Goal: Information Seeking & Learning: Learn about a topic

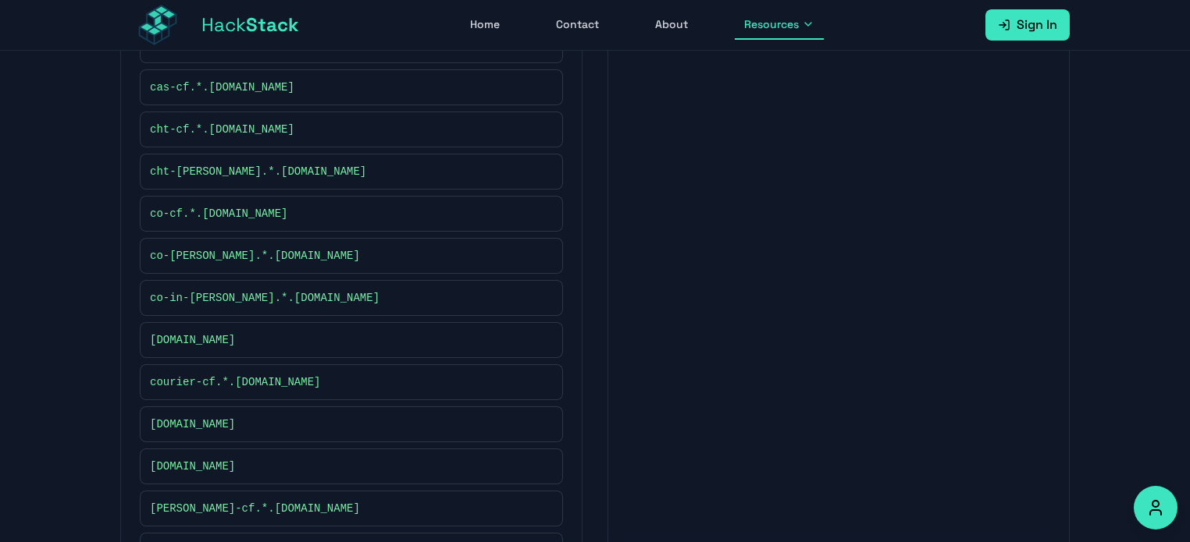
scroll to position [1015, 0]
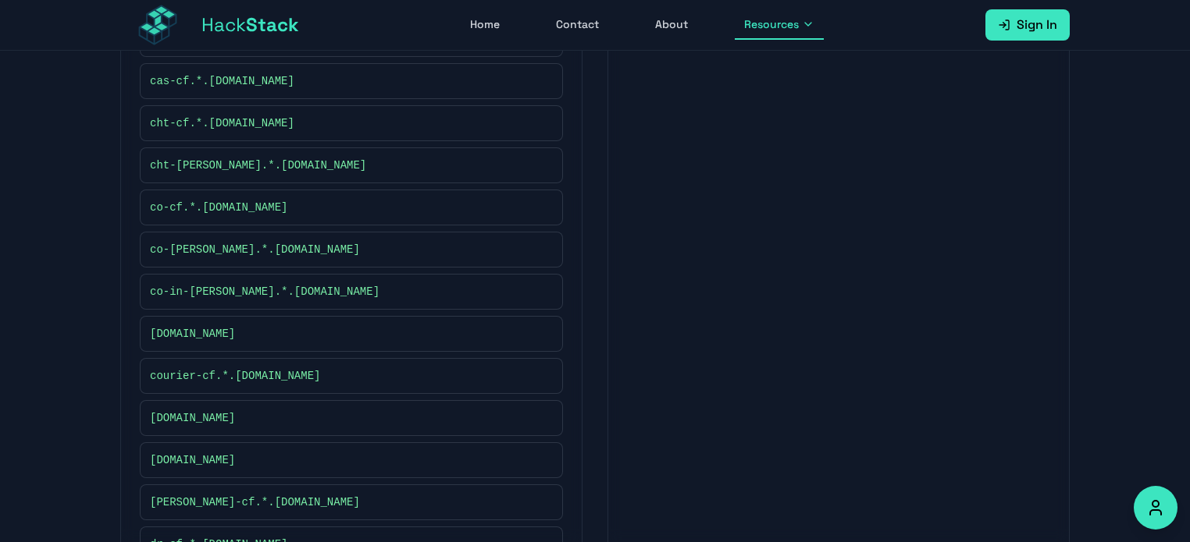
click at [225, 26] on span "Hack Stack" at bounding box center [250, 24] width 98 height 25
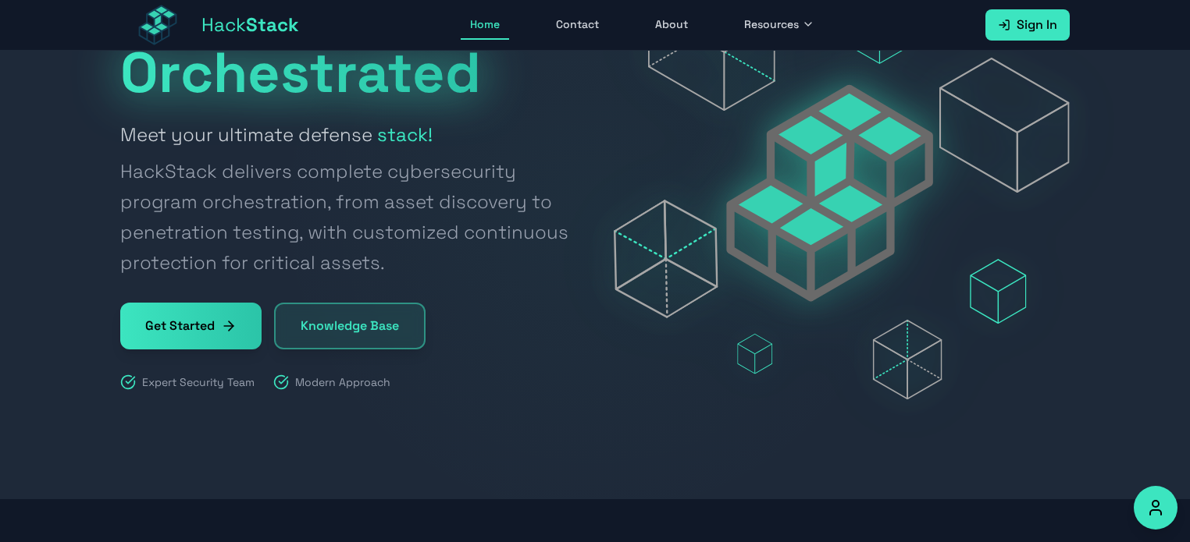
scroll to position [312, 0]
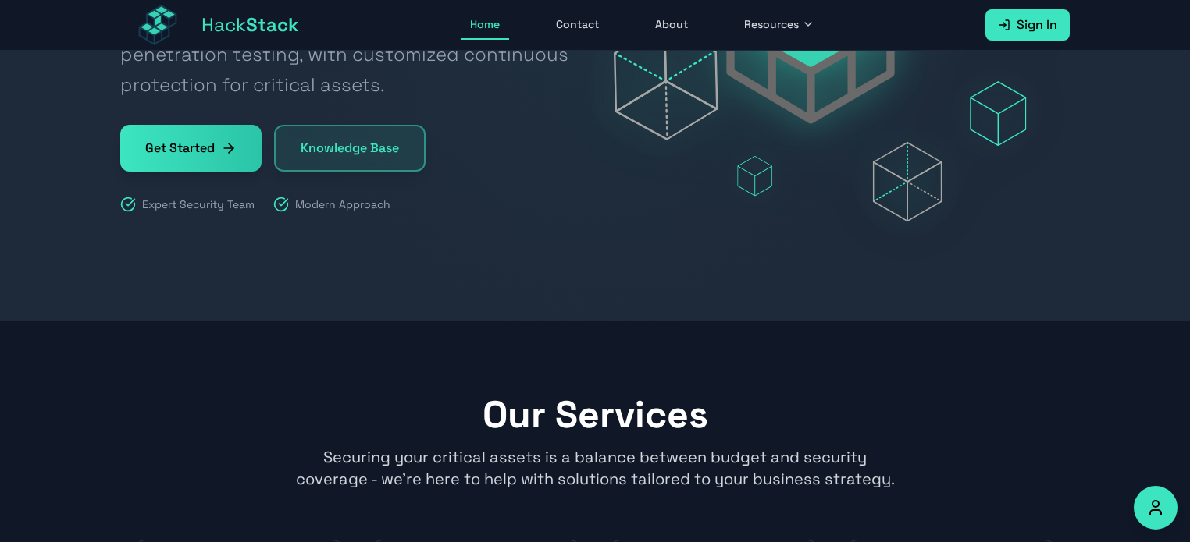
click at [217, 158] on link "Get Started" at bounding box center [190, 148] width 141 height 47
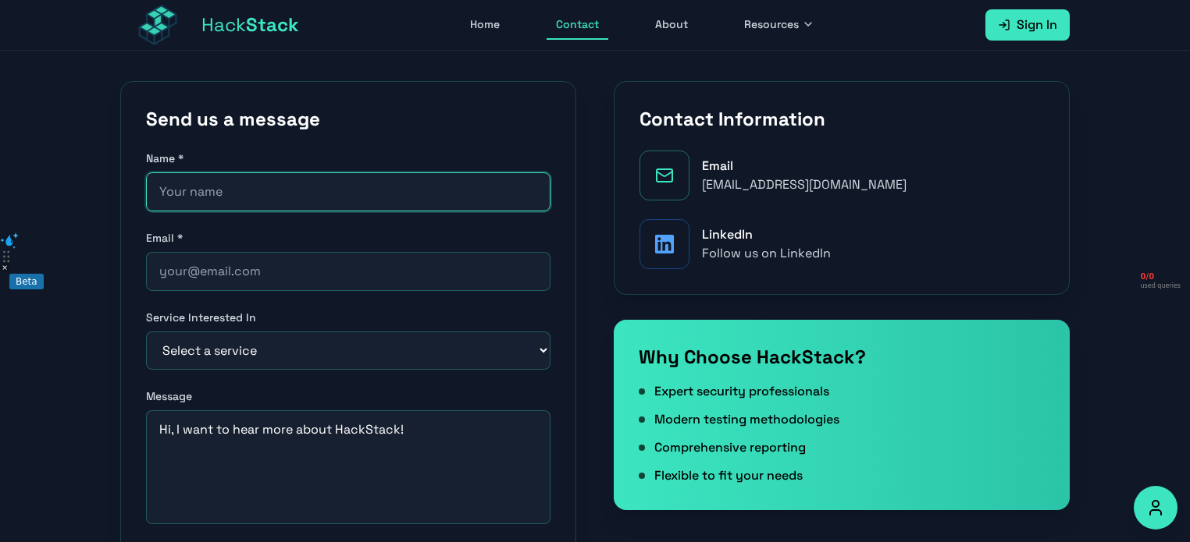
click at [256, 181] on input "text" at bounding box center [348, 192] width 404 height 39
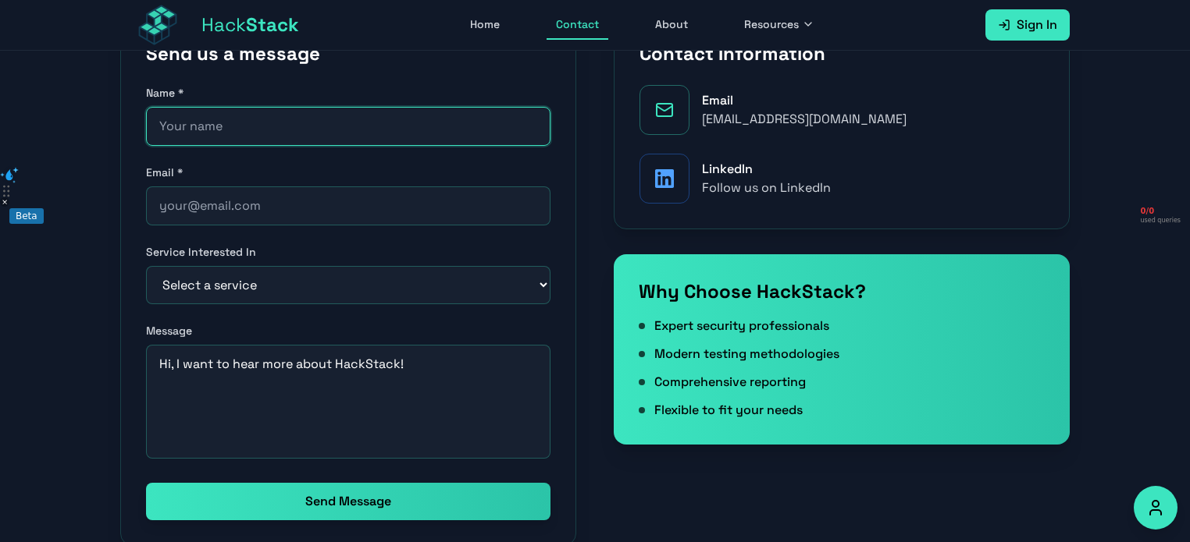
scroll to position [312, 0]
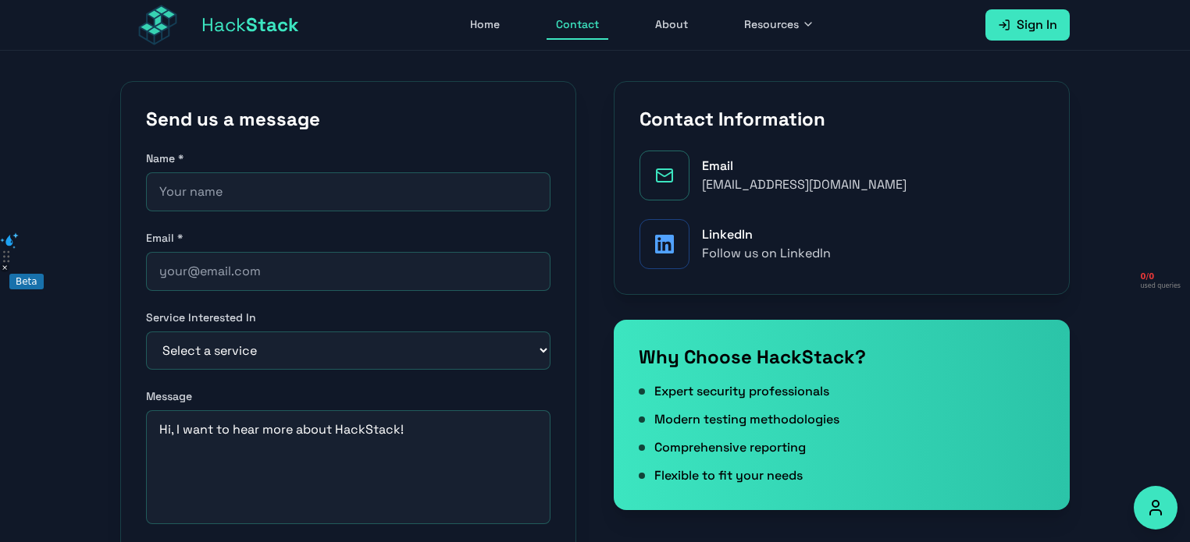
click at [759, 24] on span "Resources" at bounding box center [771, 24] width 55 height 16
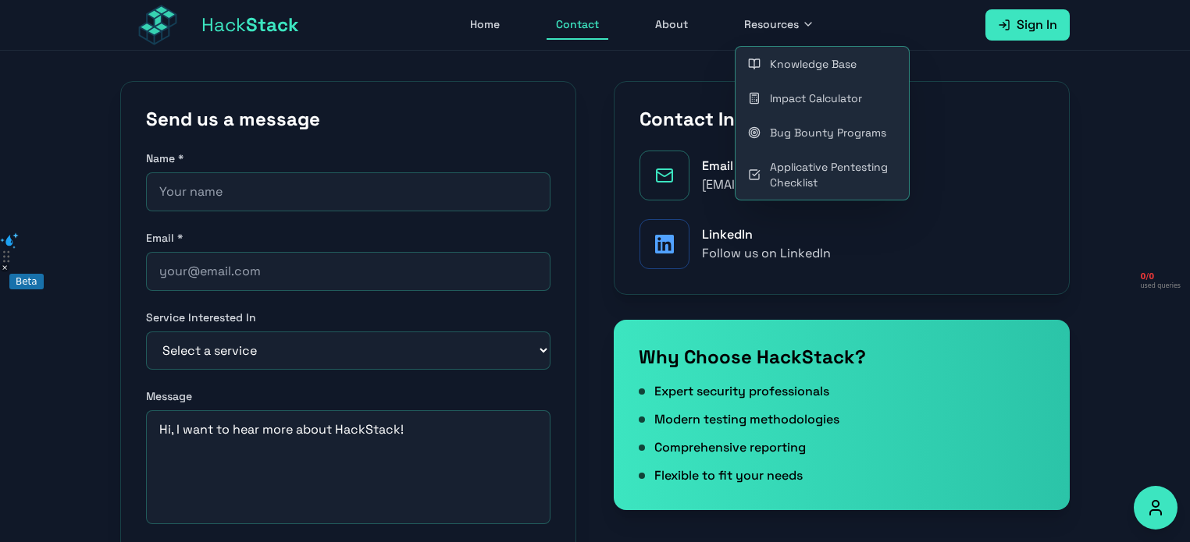
click at [751, 130] on icon at bounding box center [754, 132] width 12 height 12
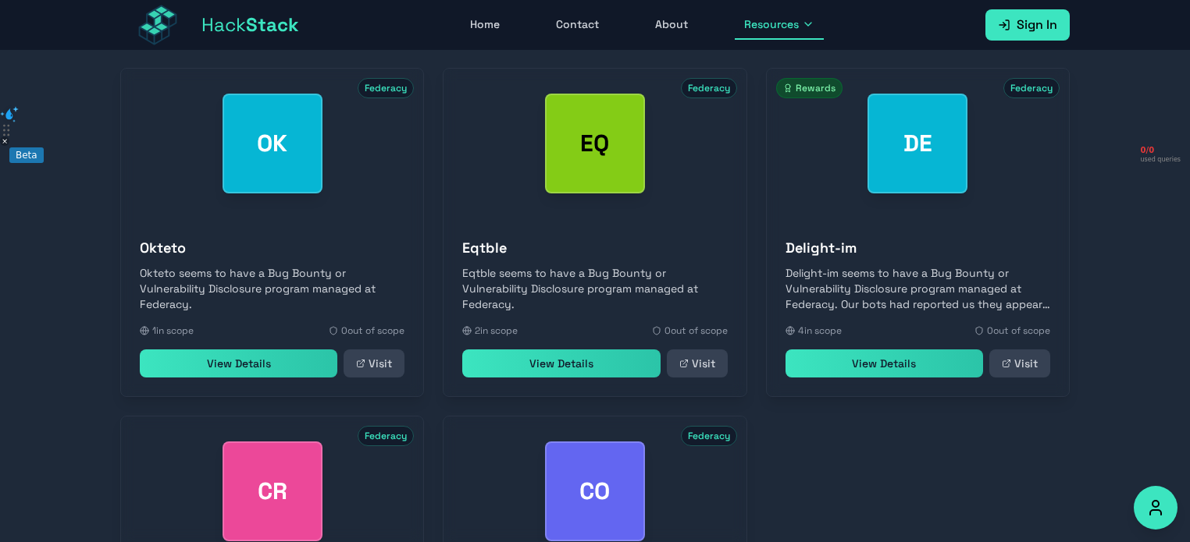
scroll to position [468, 0]
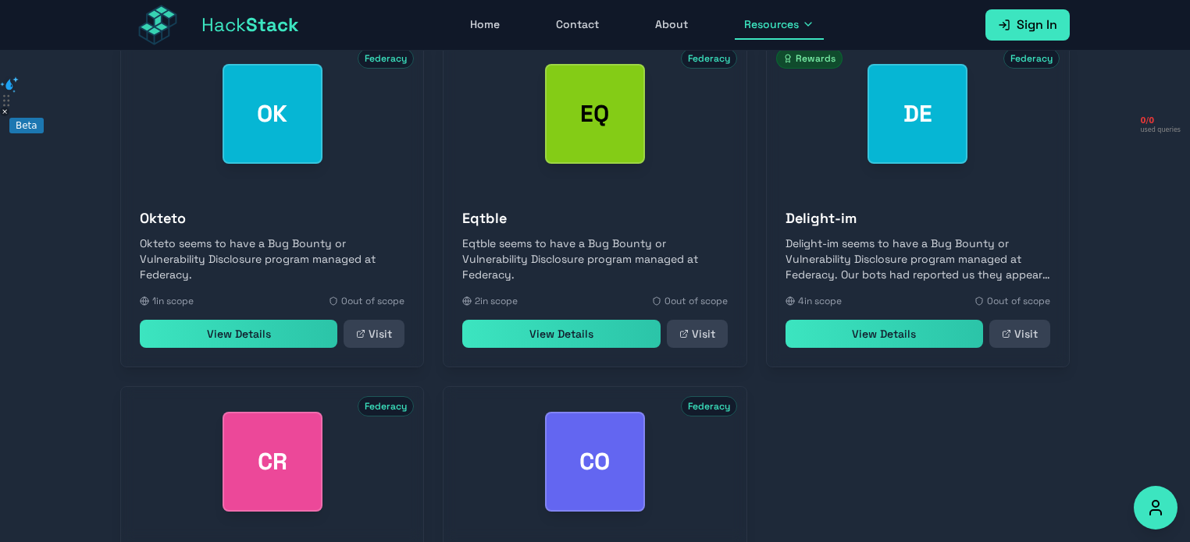
click at [596, 348] on link "View Details" at bounding box center [560, 334] width 197 height 28
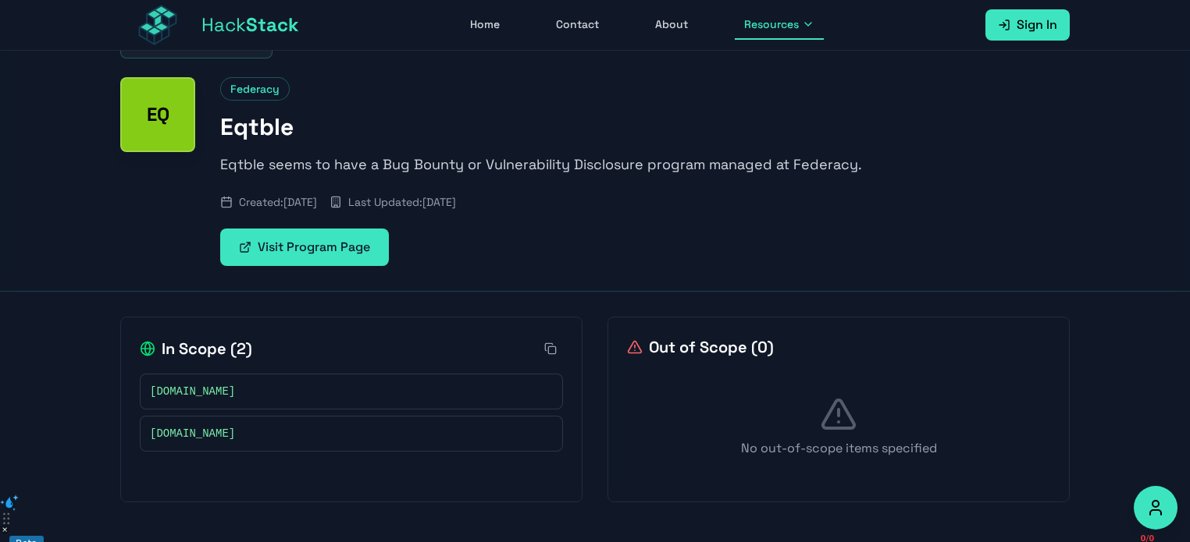
click at [556, 389] on div "app.eqtble.com" at bounding box center [351, 392] width 423 height 36
click at [546, 393] on icon at bounding box center [544, 391] width 9 height 9
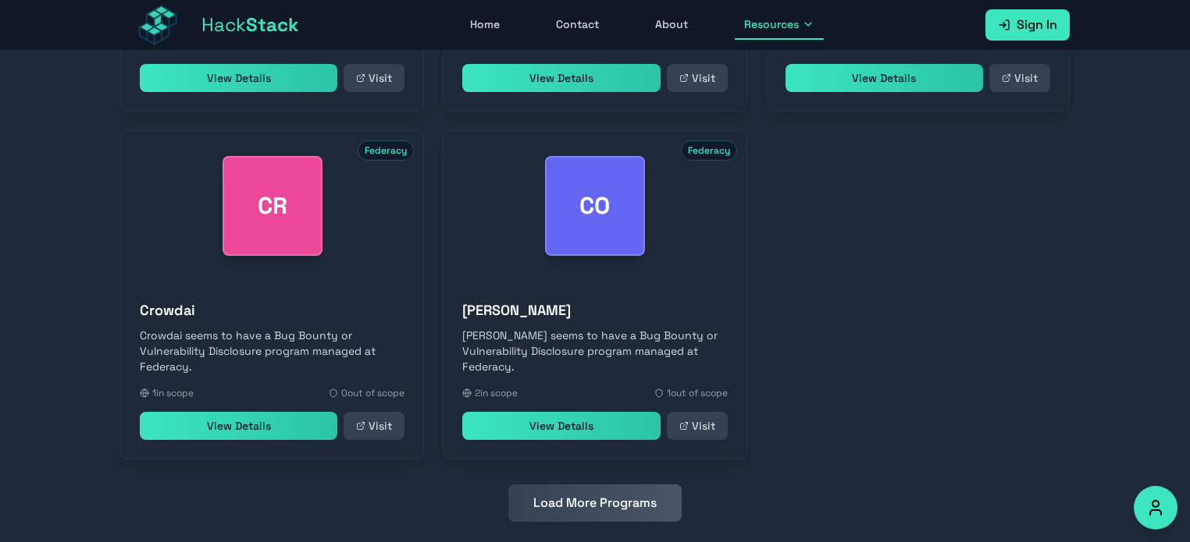
scroll to position [752, 0]
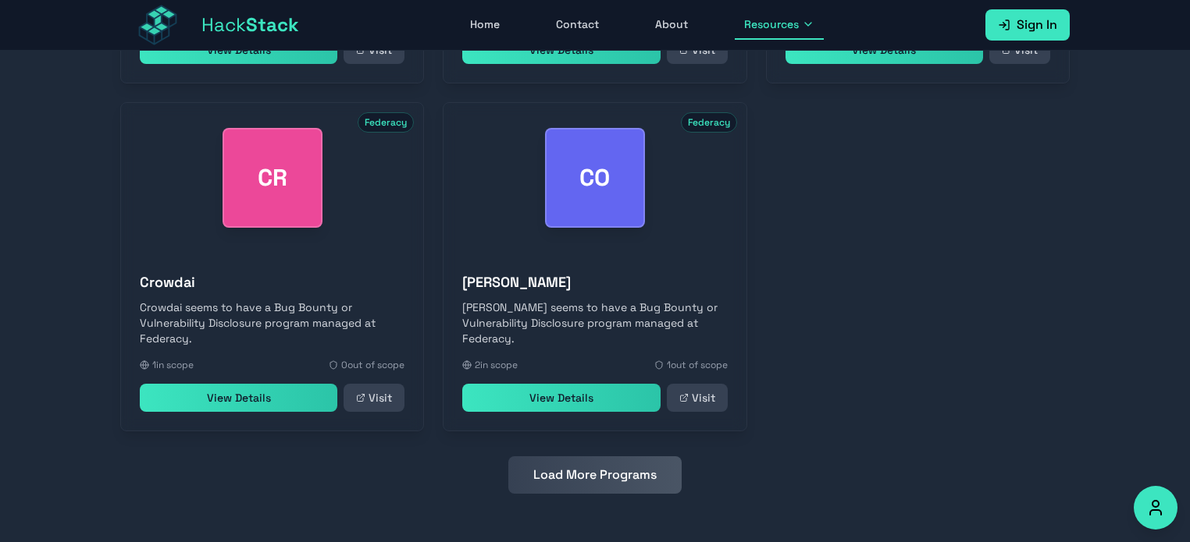
click at [562, 485] on button "Load More Programs" at bounding box center [594, 475] width 173 height 37
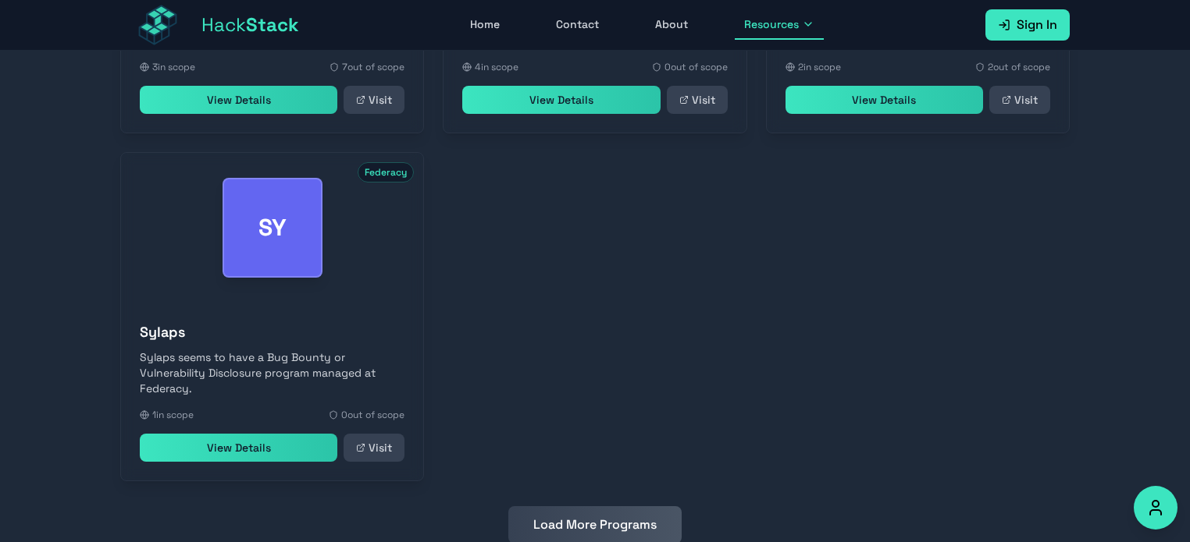
scroll to position [1448, 0]
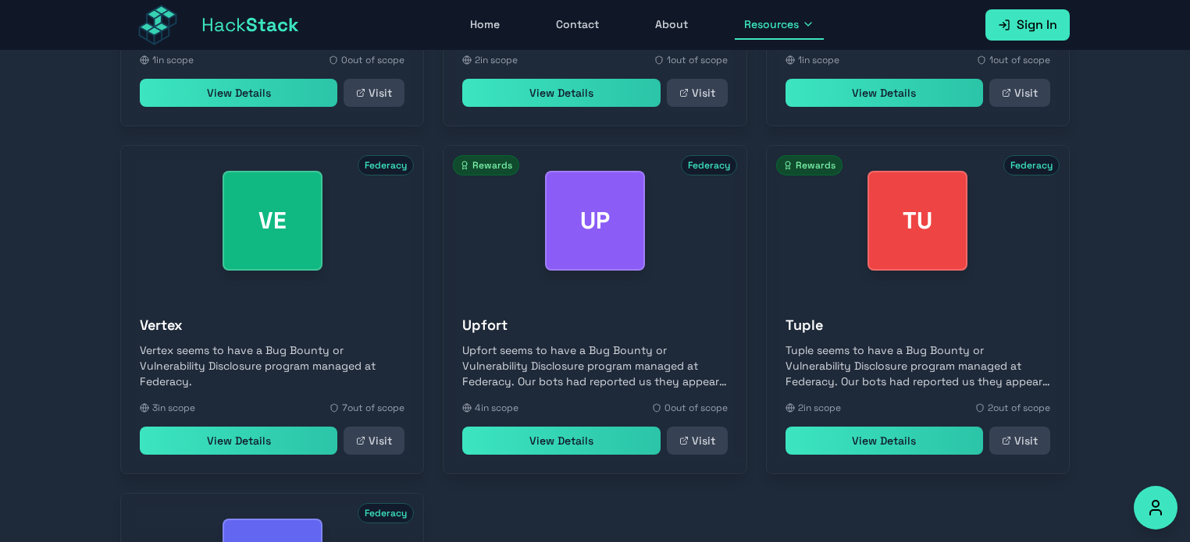
click at [599, 455] on link "View Details" at bounding box center [560, 441] width 197 height 28
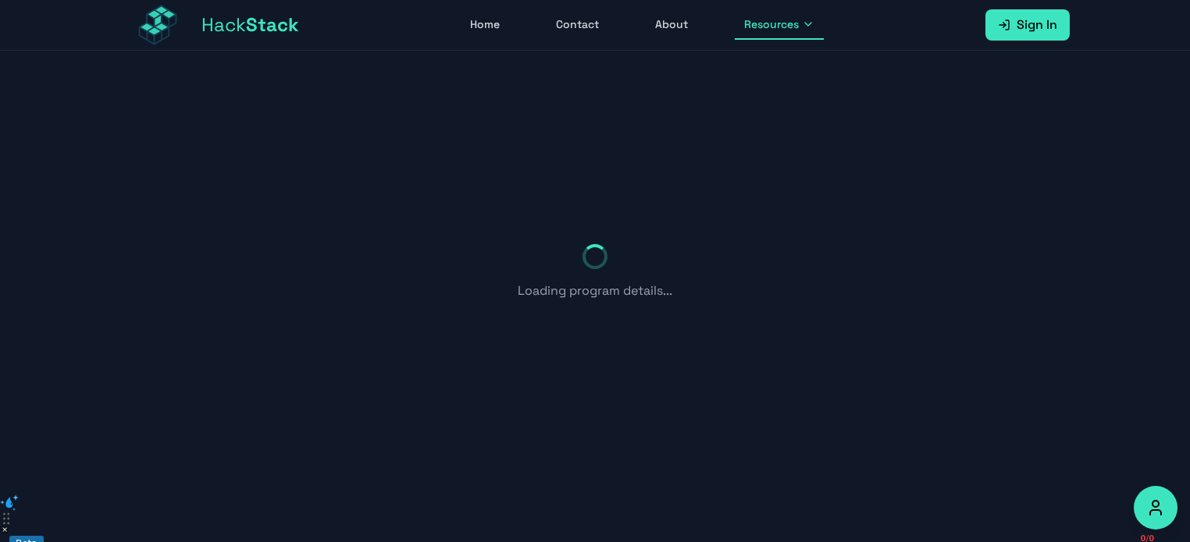
scroll to position [107, 0]
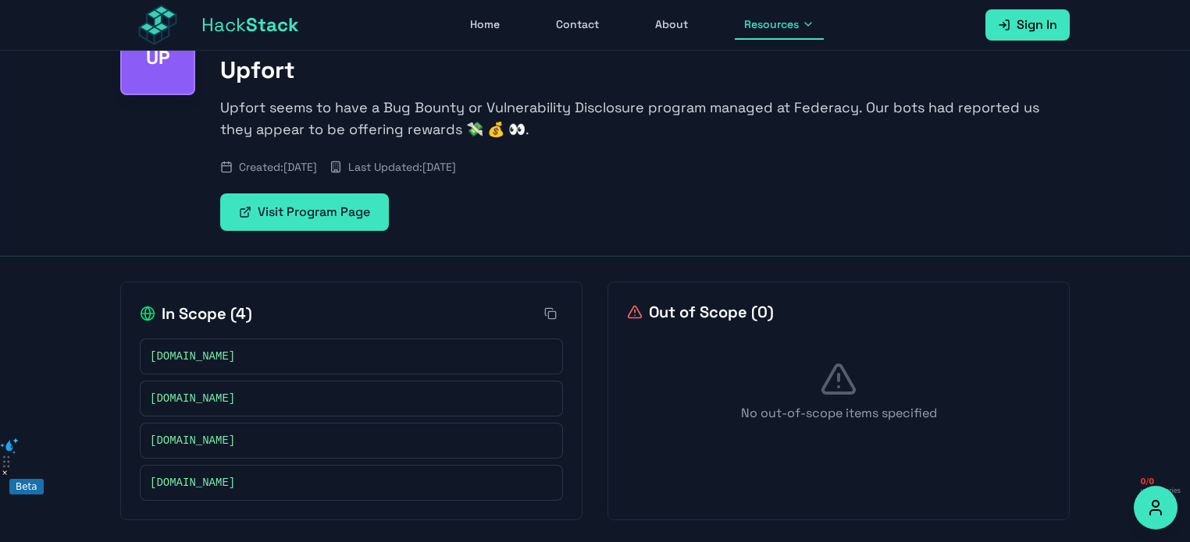
click at [221, 355] on span "app.upfort.com" at bounding box center [192, 357] width 85 height 16
click at [532, 357] on div "app.upfort.com" at bounding box center [351, 357] width 403 height 16
click at [546, 352] on icon at bounding box center [544, 356] width 9 height 9
click at [338, 204] on link "Visit Program Page" at bounding box center [304, 212] width 169 height 37
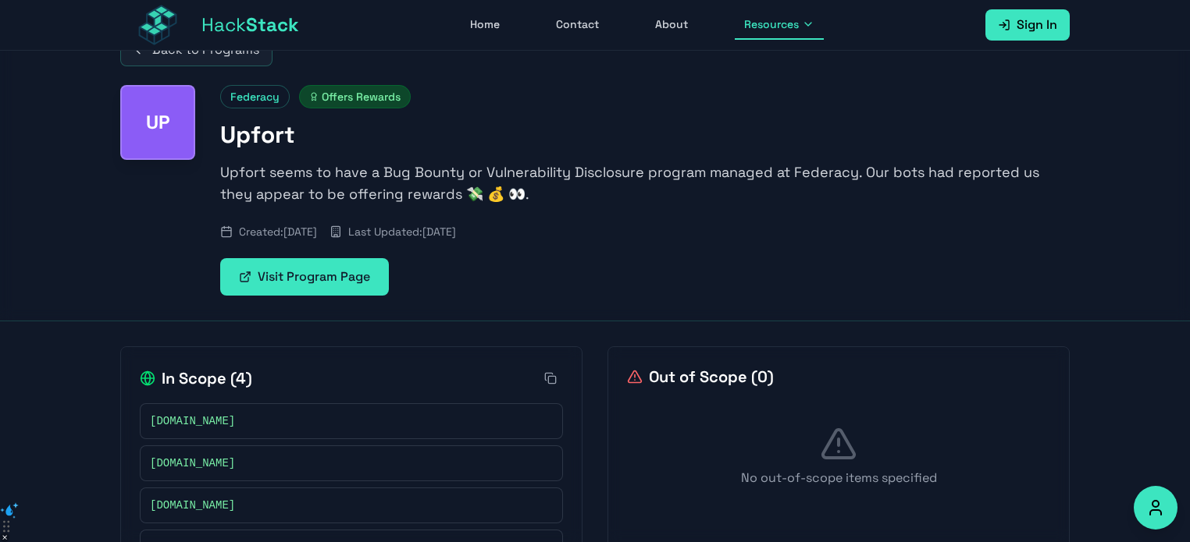
scroll to position [78, 0]
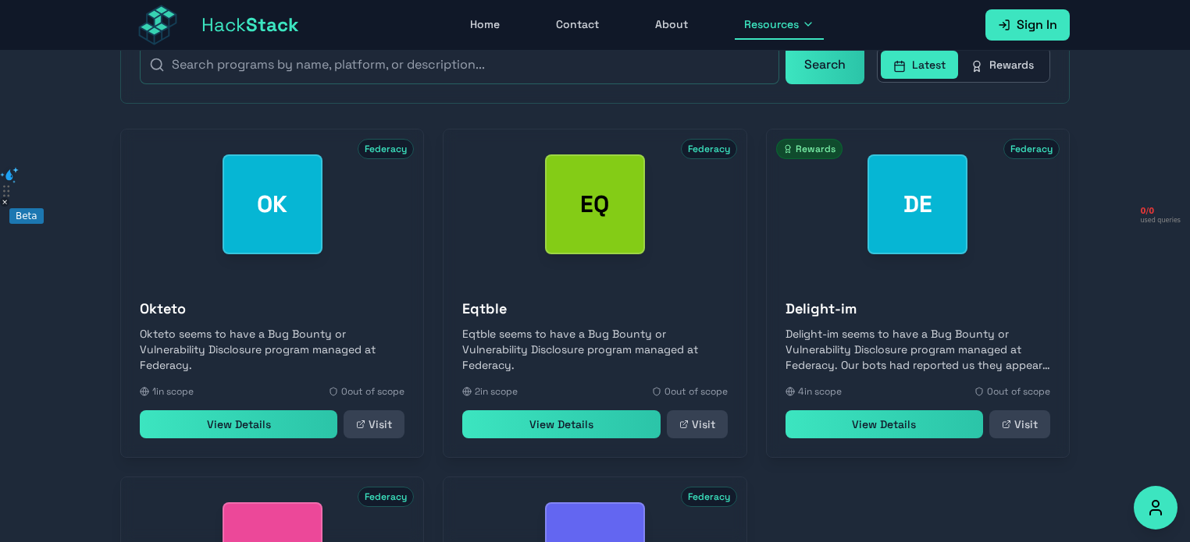
scroll to position [378, 0]
click at [838, 421] on link "View Details" at bounding box center [883, 425] width 197 height 28
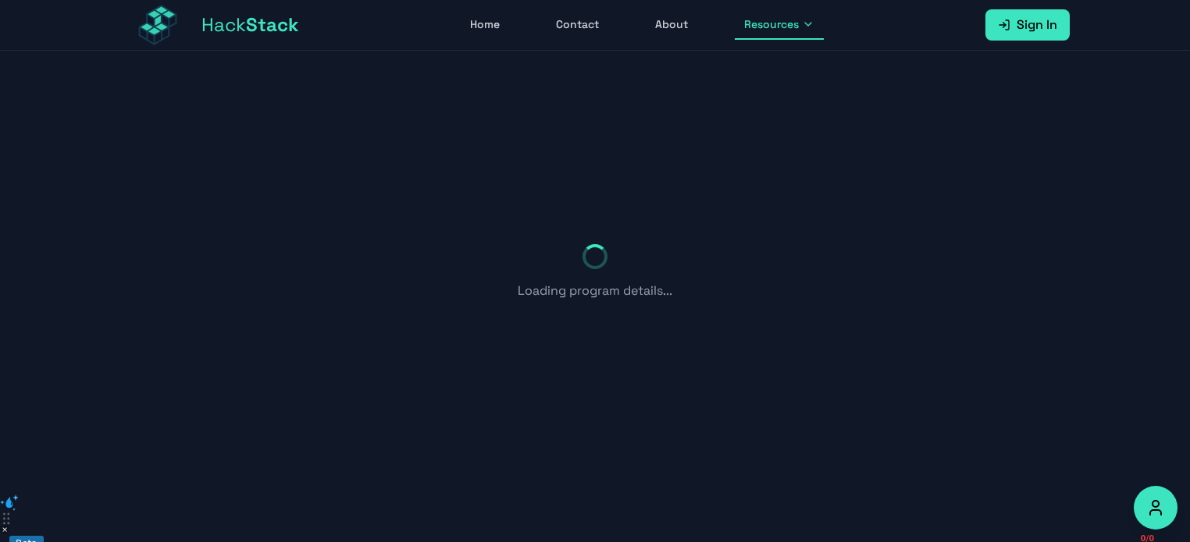
scroll to position [107, 0]
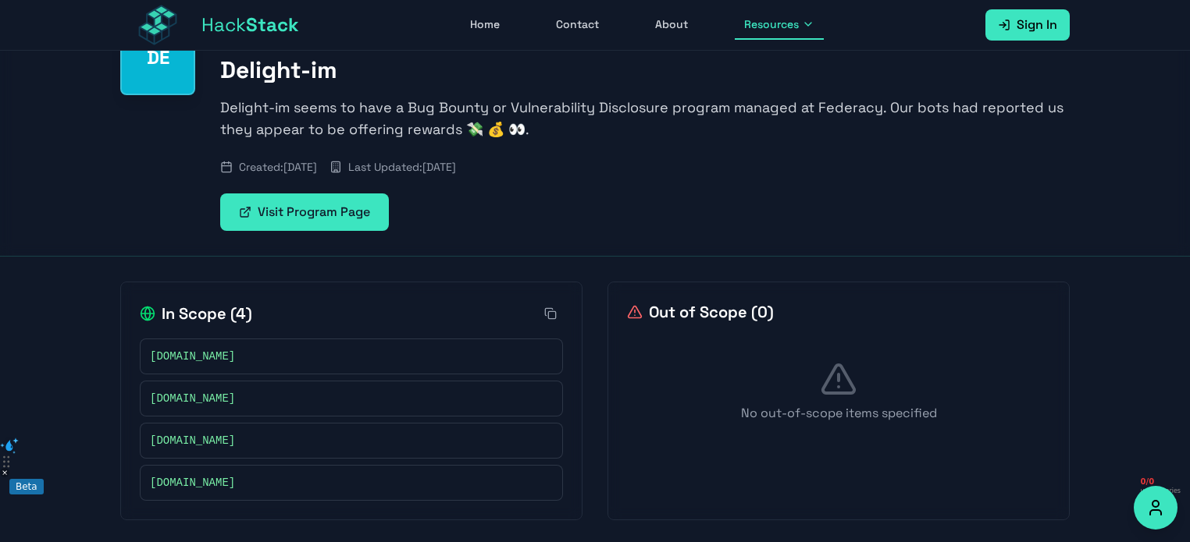
click at [370, 214] on link "Visit Program Page" at bounding box center [304, 212] width 169 height 37
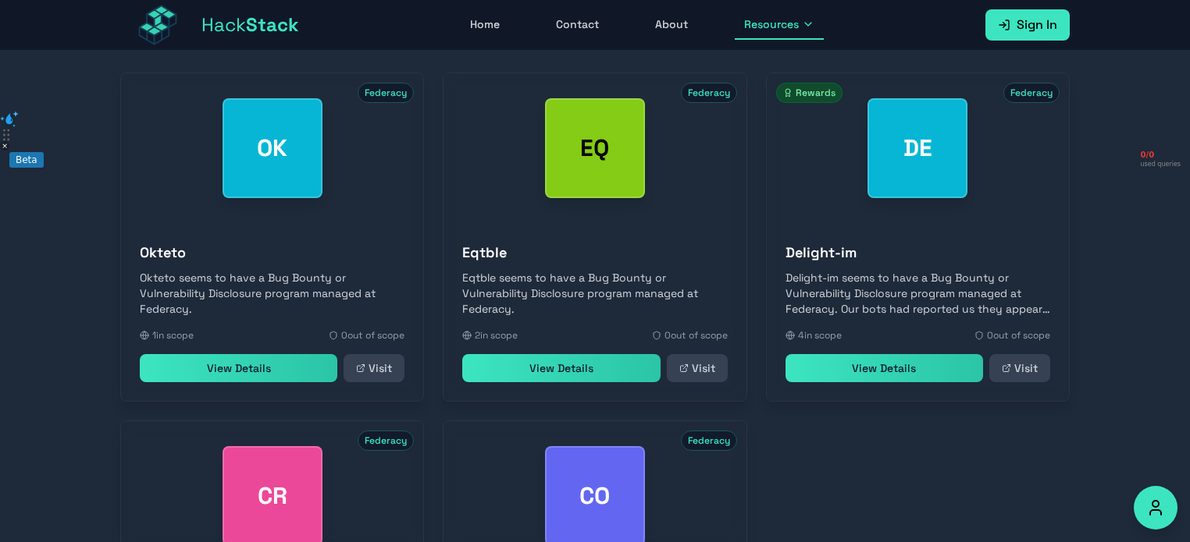
scroll to position [752, 0]
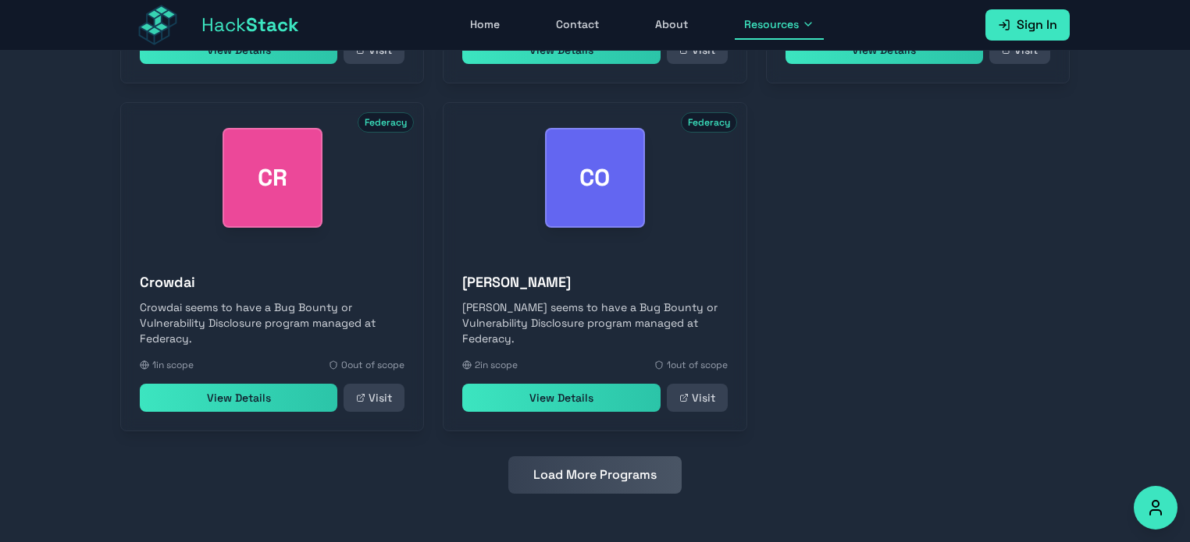
drag, startPoint x: 592, startPoint y: 461, endPoint x: 589, endPoint y: 450, distance: 12.1
click at [592, 462] on button "Load More Programs" at bounding box center [594, 475] width 173 height 37
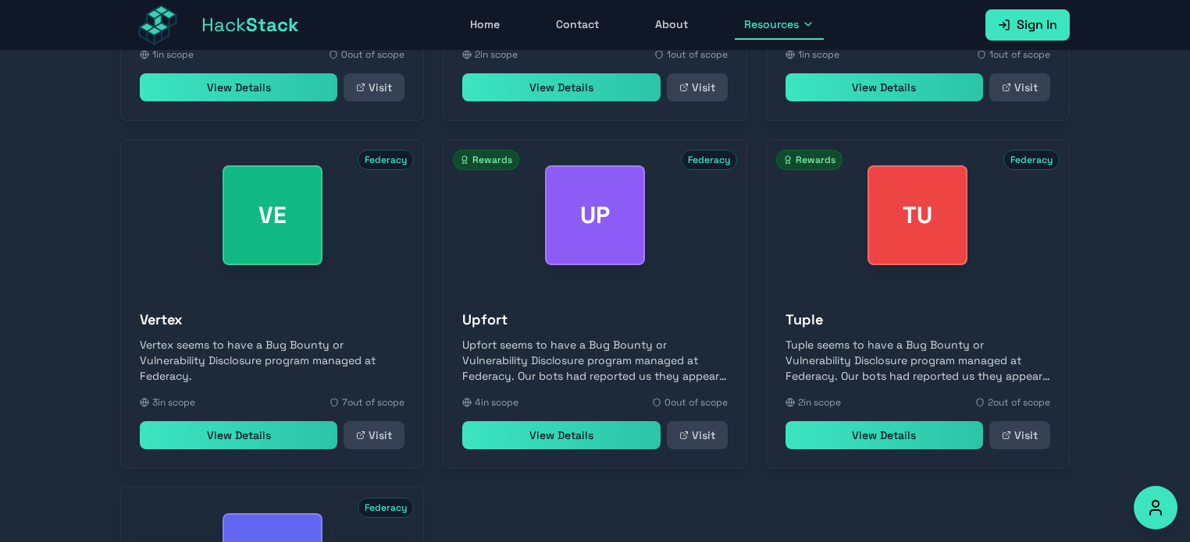
scroll to position [1448, 0]
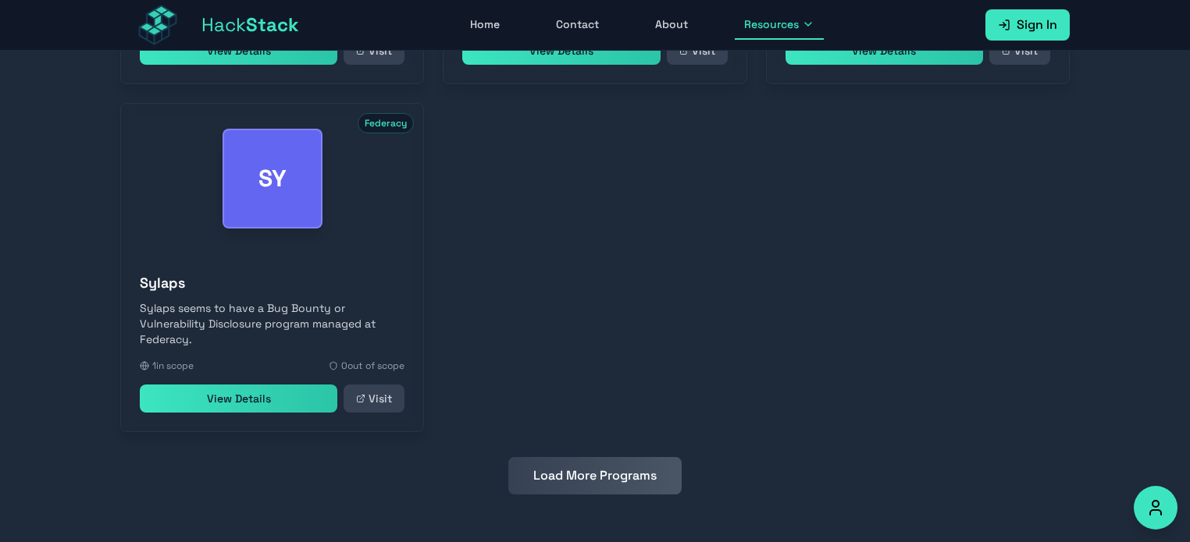
click at [621, 471] on button "Load More Programs" at bounding box center [594, 475] width 173 height 37
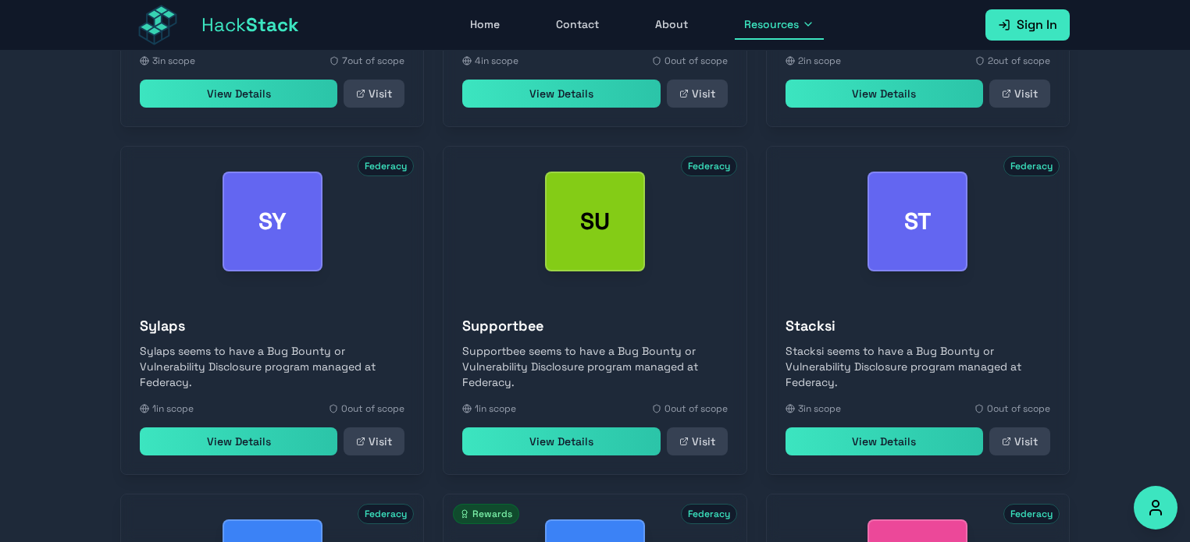
scroll to position [1795, 0]
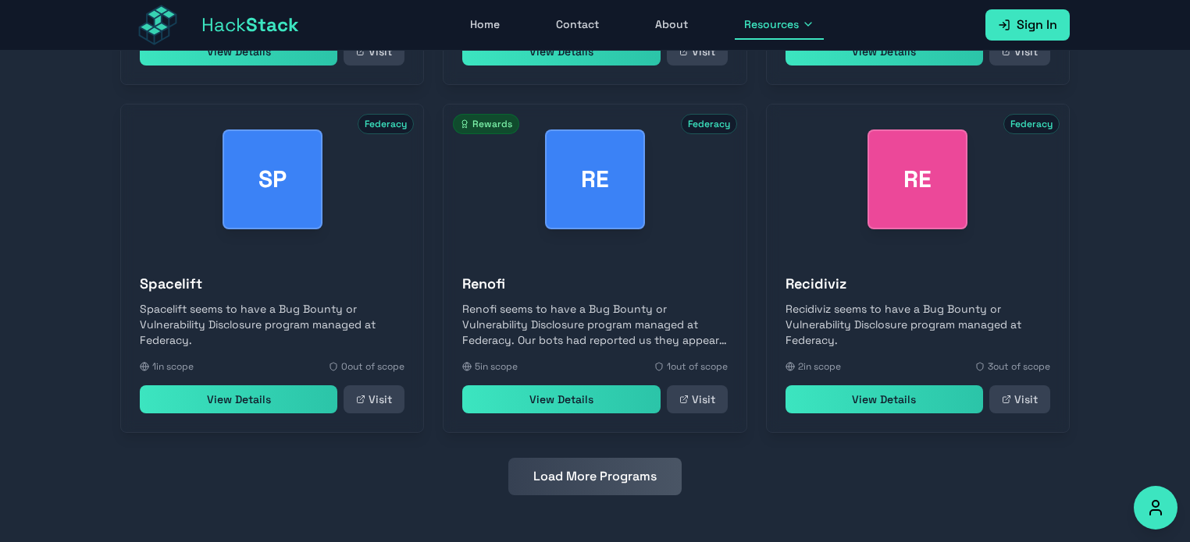
click at [612, 487] on button "Load More Programs" at bounding box center [594, 476] width 173 height 37
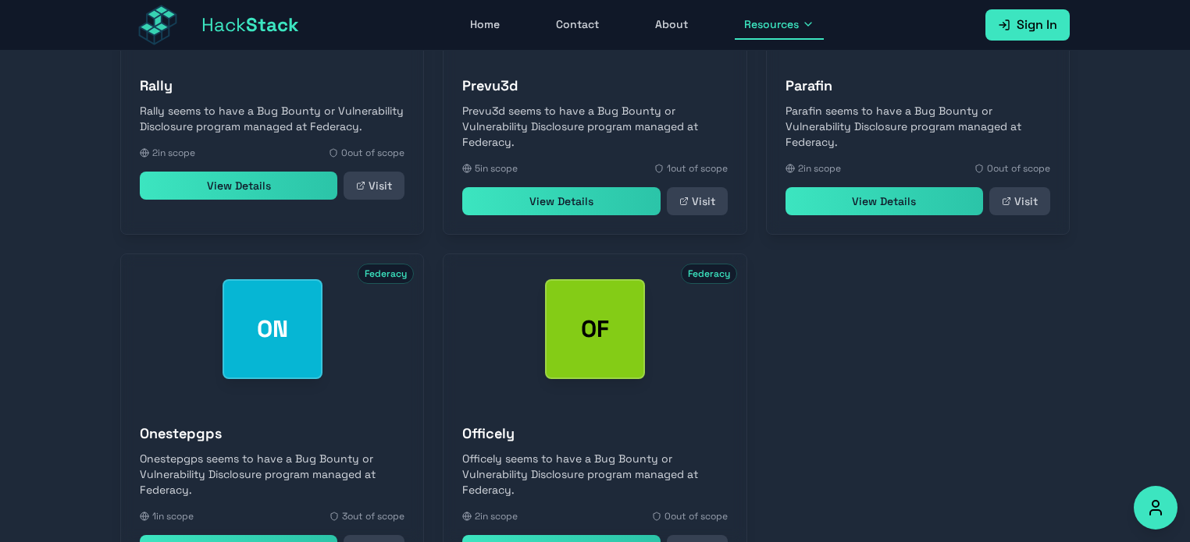
scroll to position [2492, 0]
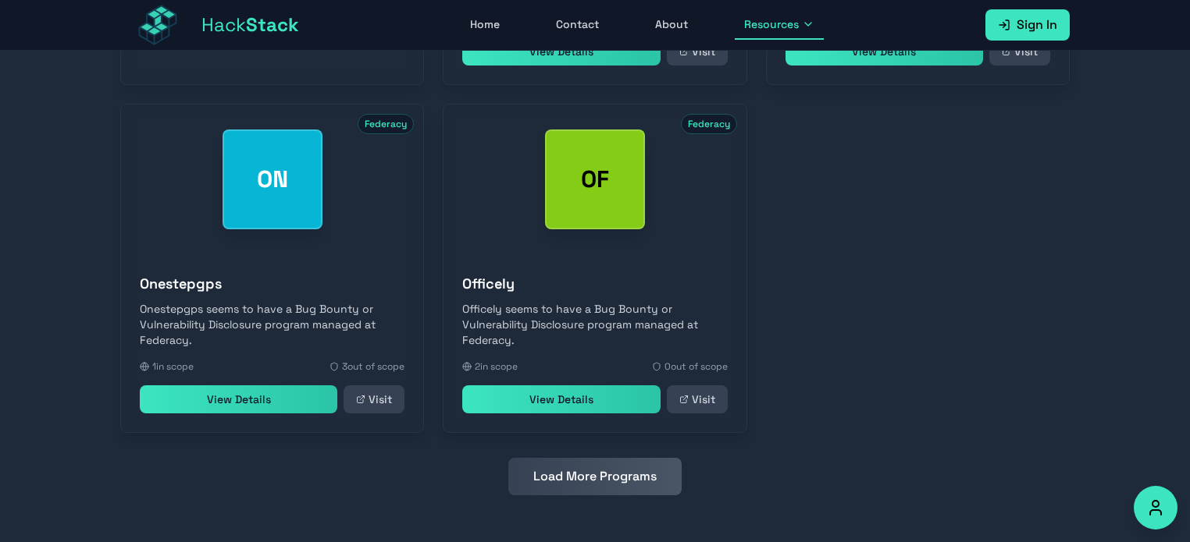
click at [610, 462] on button "Load More Programs" at bounding box center [594, 476] width 173 height 37
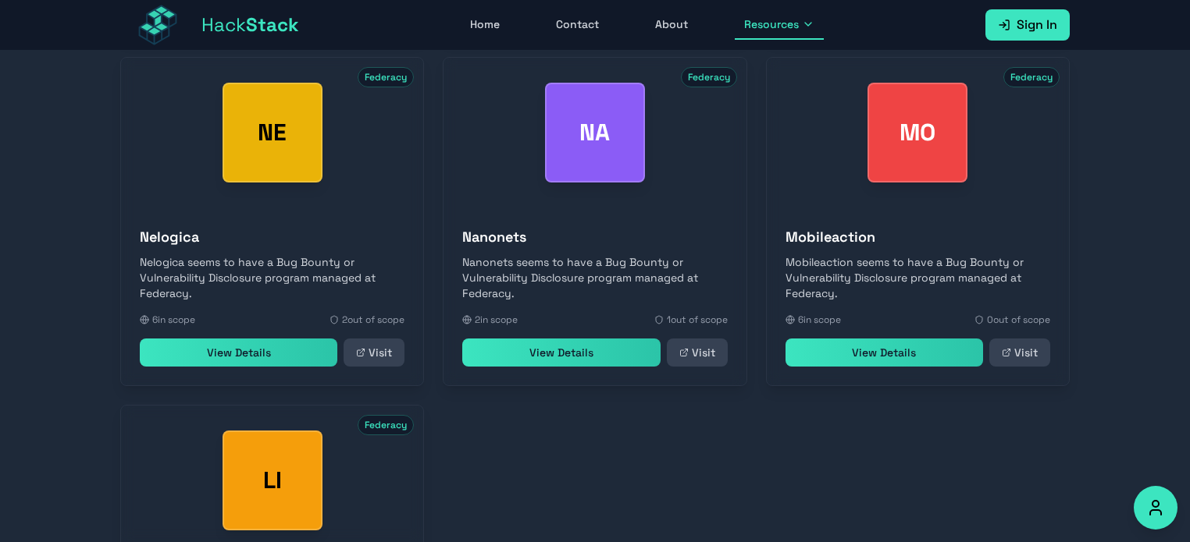
scroll to position [3187, 0]
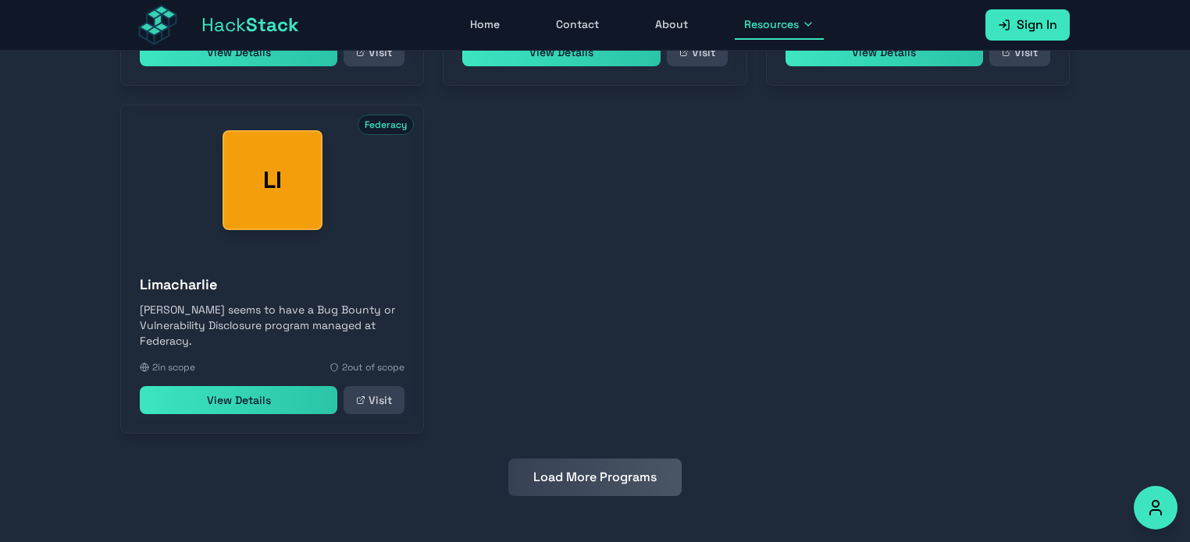
click at [649, 471] on button "Load More Programs" at bounding box center [594, 477] width 173 height 37
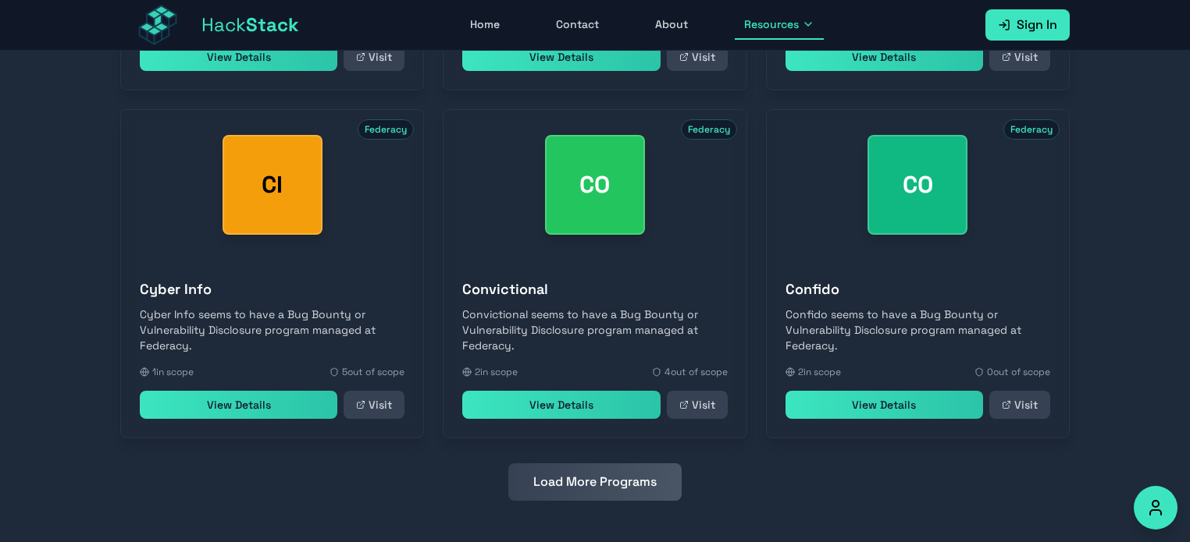
scroll to position [3534, 0]
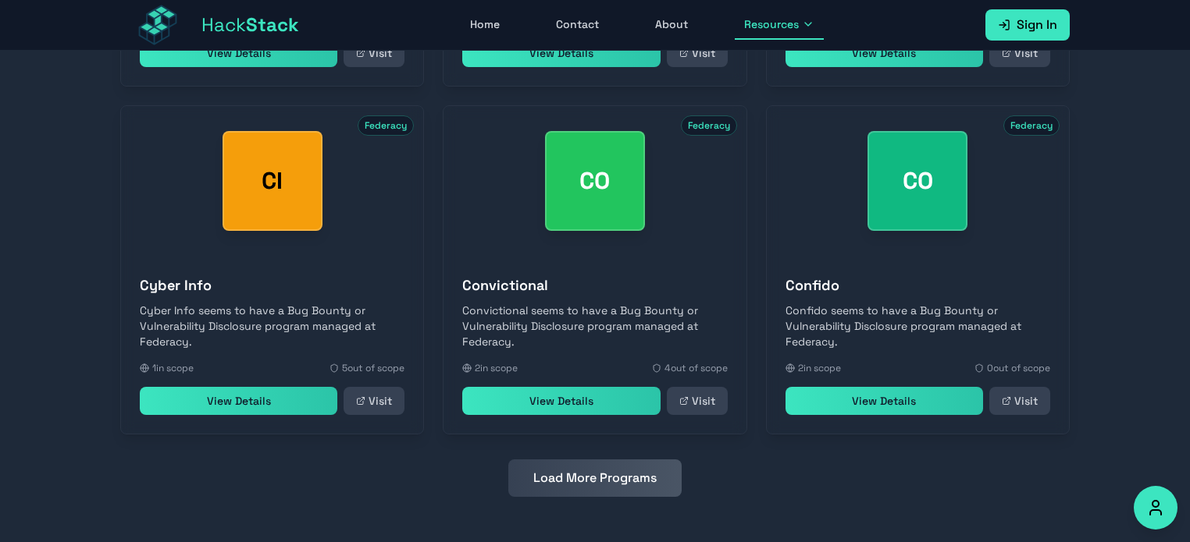
click at [646, 475] on button "Load More Programs" at bounding box center [594, 478] width 173 height 37
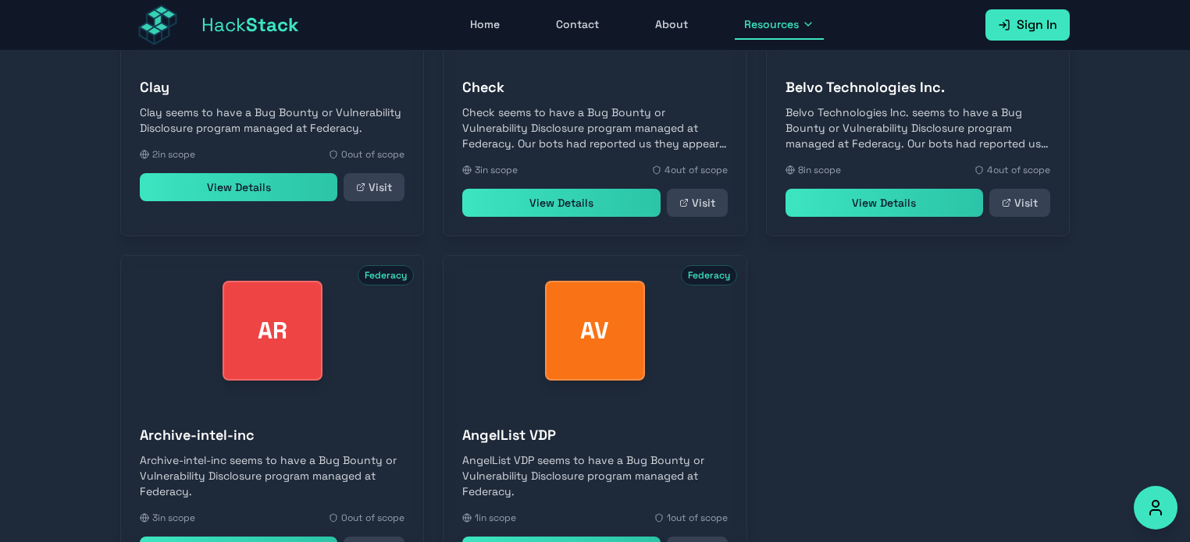
scroll to position [4231, 0]
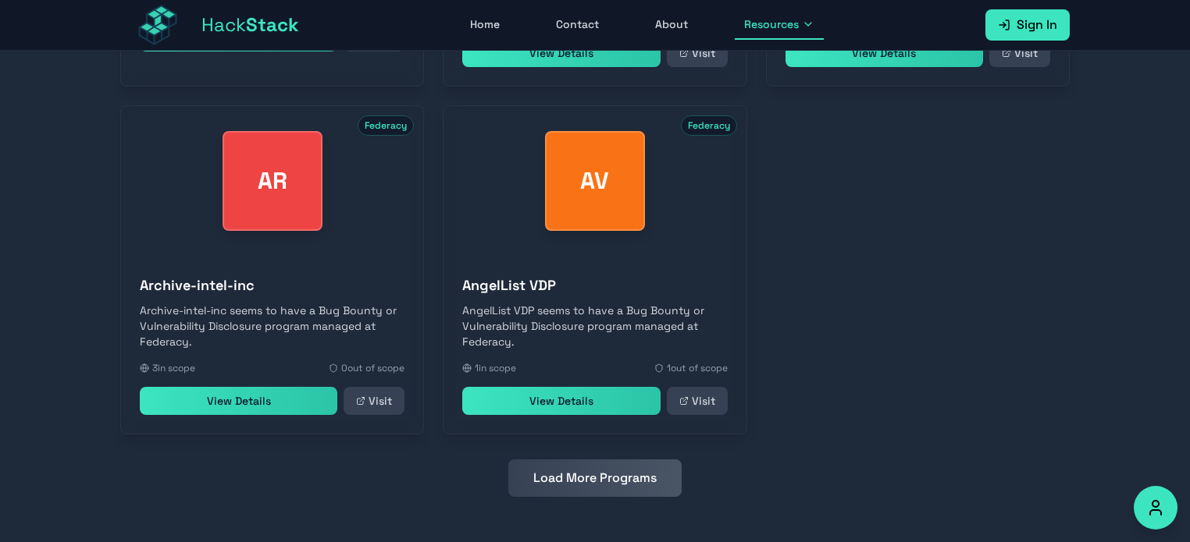
click at [540, 464] on button "Load More Programs" at bounding box center [594, 478] width 173 height 37
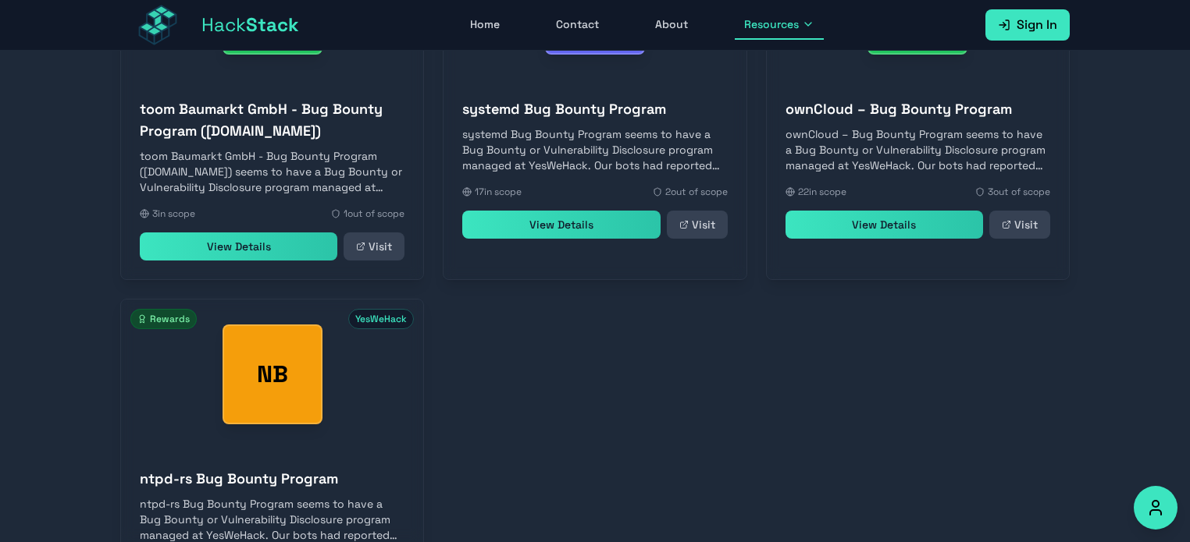
scroll to position [4933, 0]
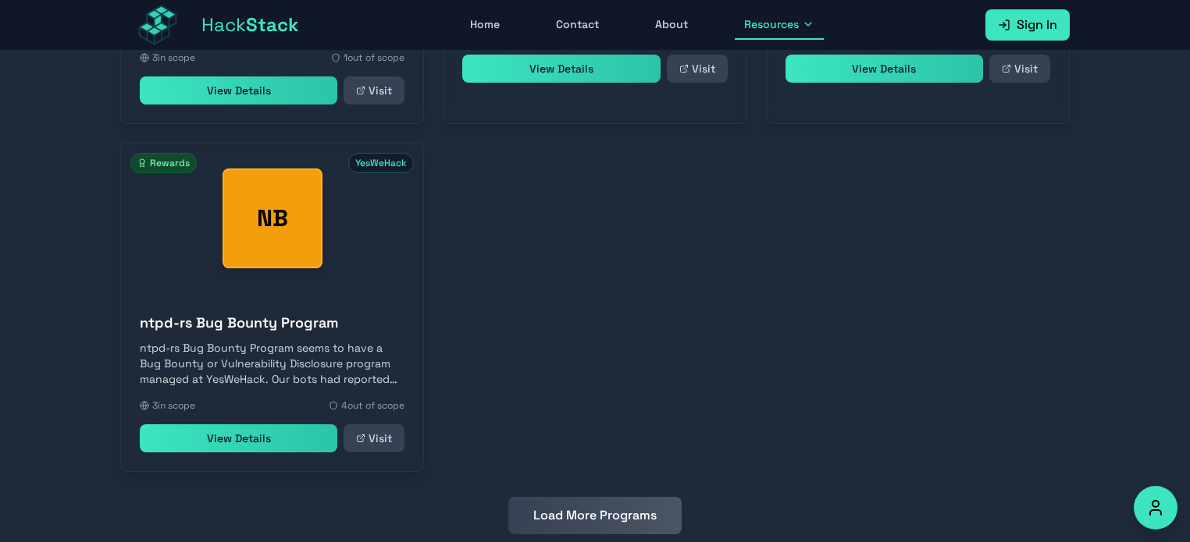
click at [557, 500] on button "Load More Programs" at bounding box center [594, 515] width 173 height 37
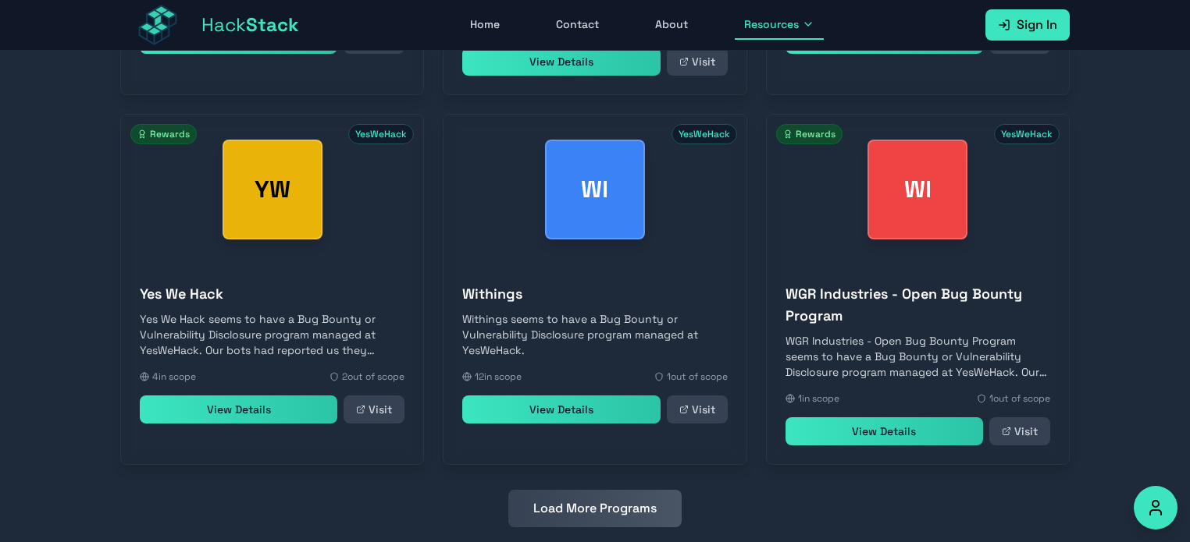
scroll to position [5339, 0]
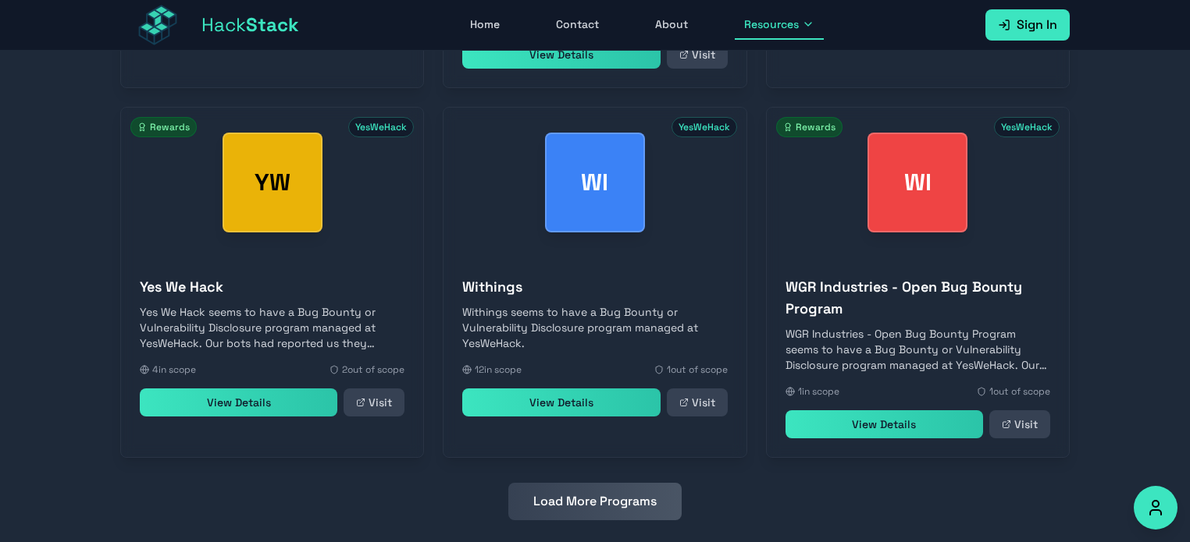
click at [641, 483] on button "Load More Programs" at bounding box center [594, 501] width 173 height 37
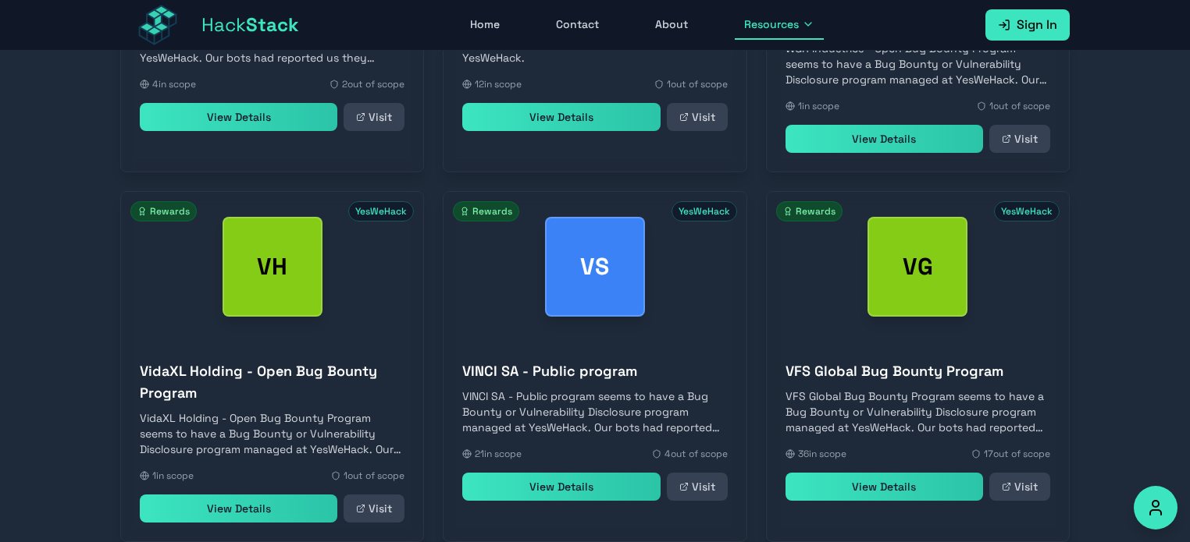
scroll to position [5651, 0]
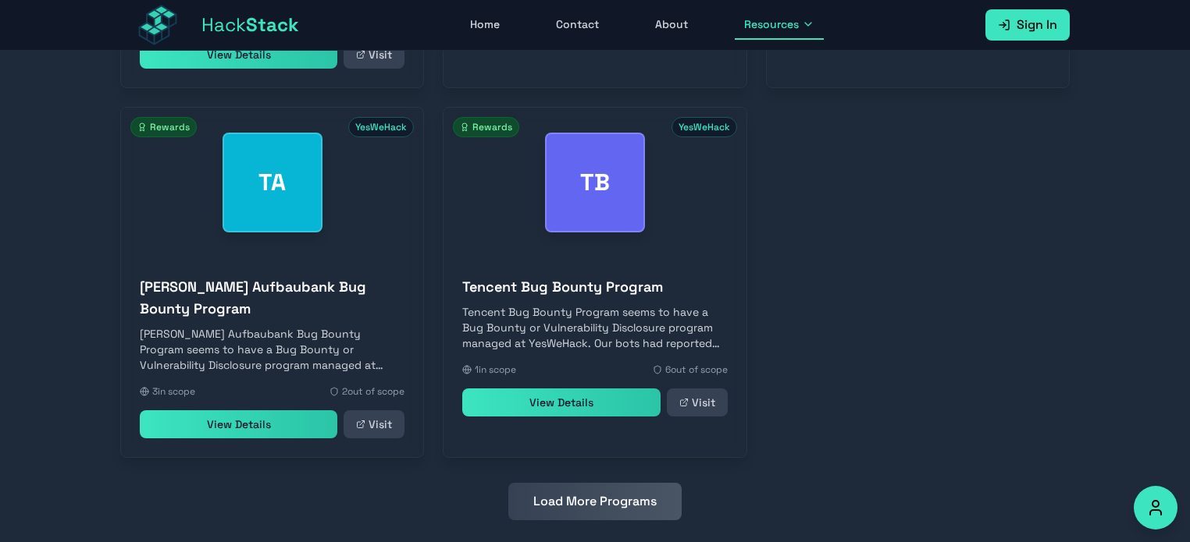
click at [631, 487] on button "Load More Programs" at bounding box center [594, 501] width 173 height 37
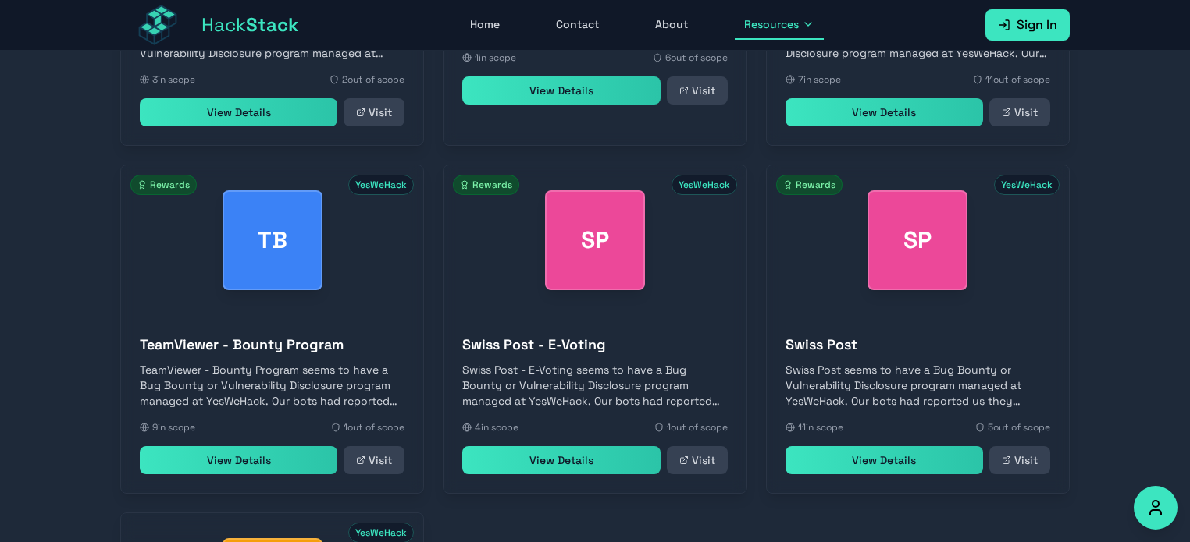
scroll to position [6774, 0]
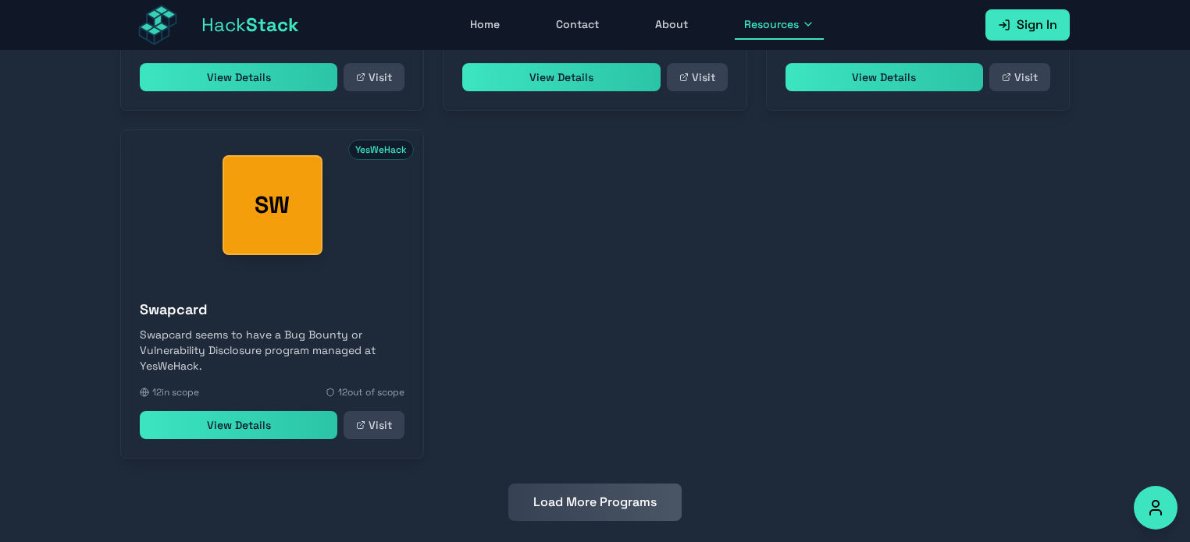
drag, startPoint x: 621, startPoint y: 510, endPoint x: 621, endPoint y: 487, distance: 23.4
click at [621, 484] on button "Load More Programs" at bounding box center [594, 502] width 173 height 37
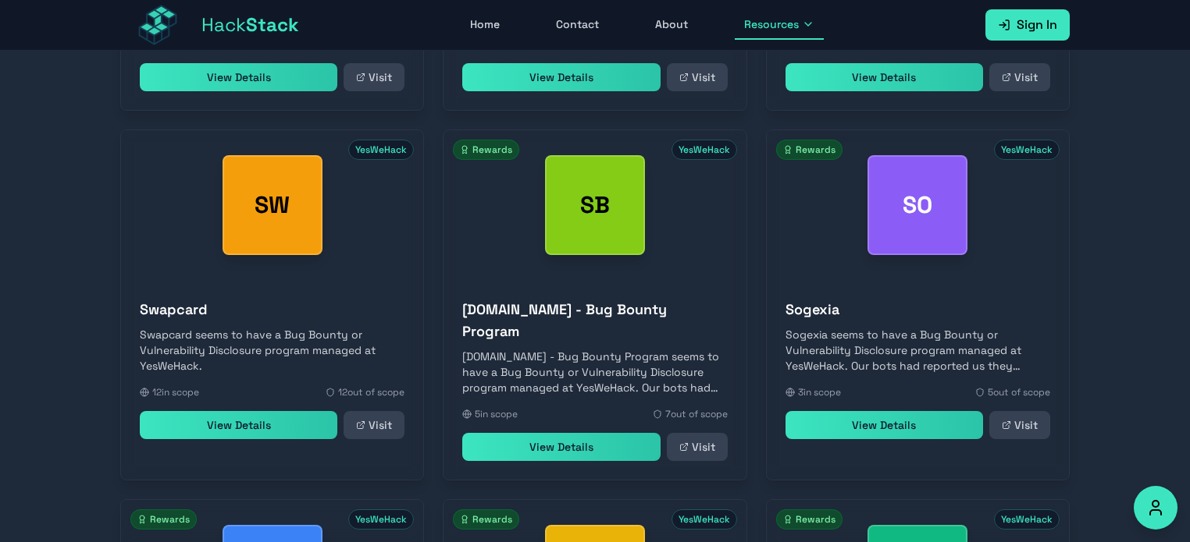
scroll to position [6930, 0]
click at [282, 411] on link "View Details" at bounding box center [238, 425] width 197 height 28
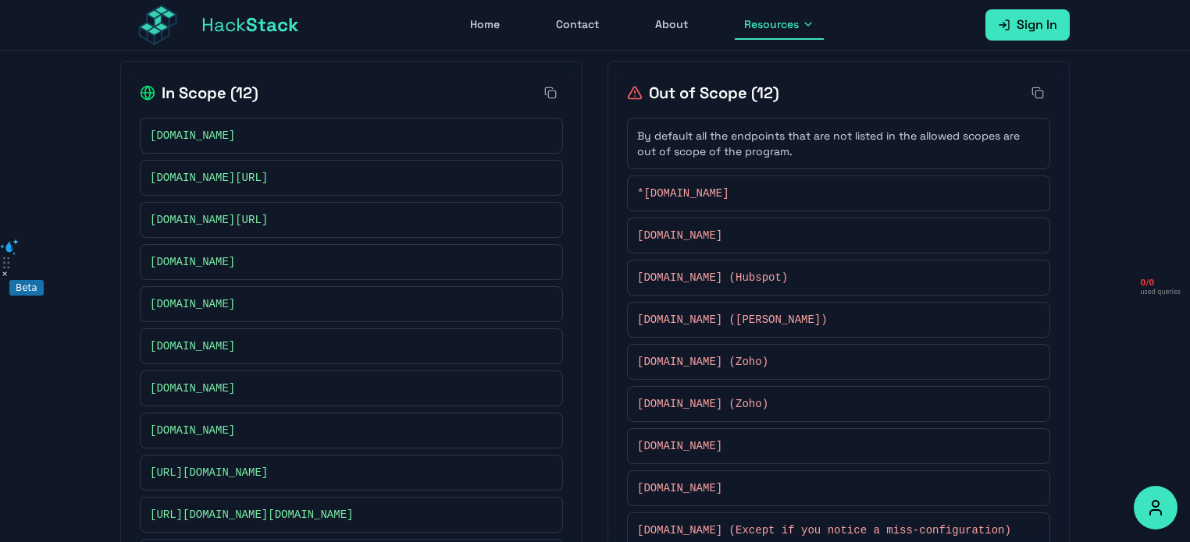
scroll to position [279, 0]
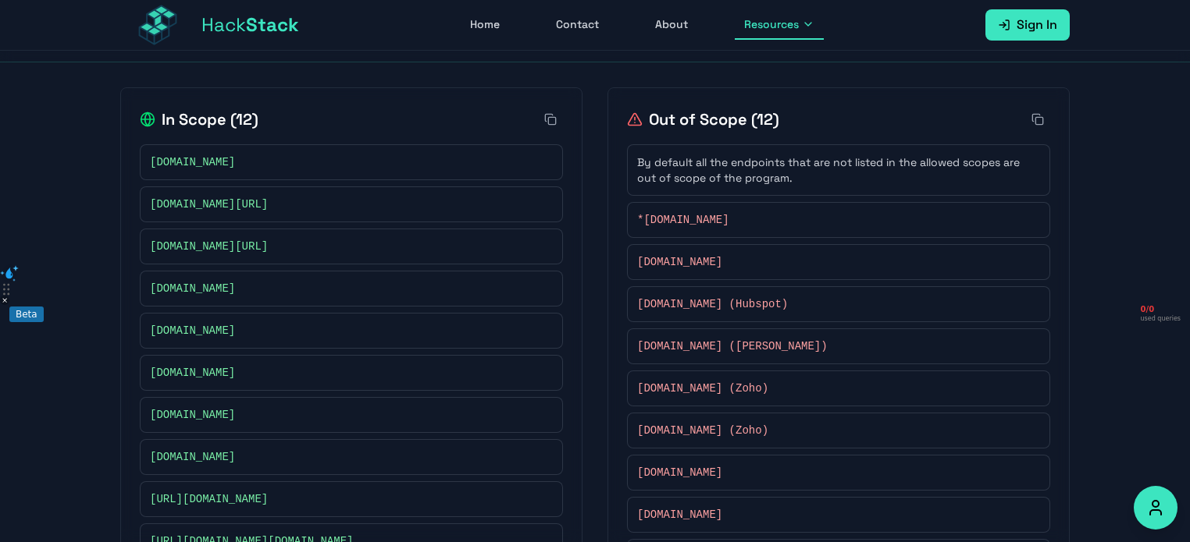
click at [544, 245] on rect at bounding box center [545, 247] width 5 height 5
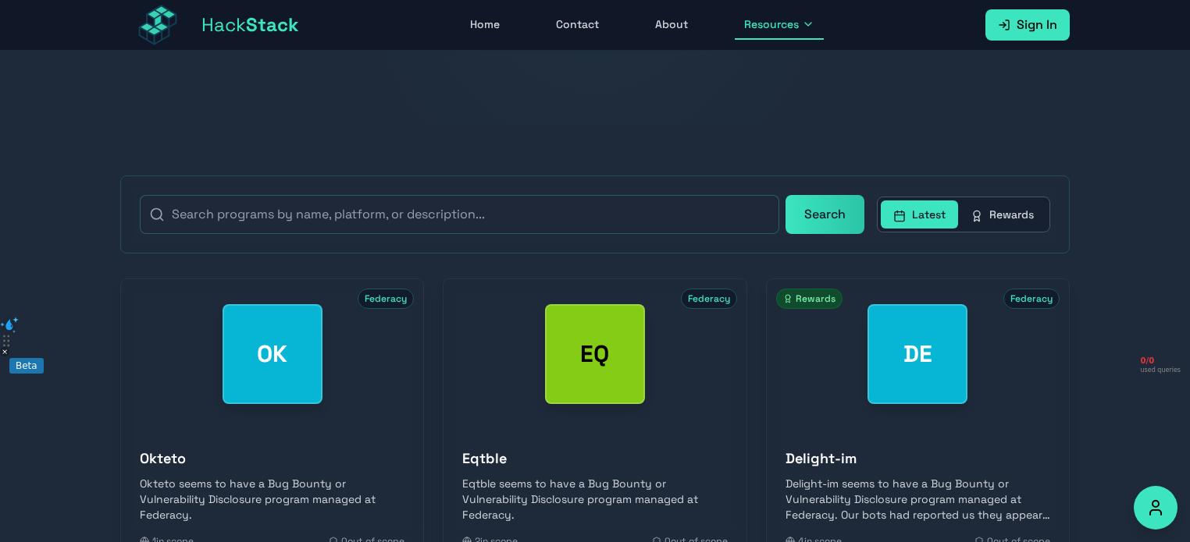
scroll to position [201, 0]
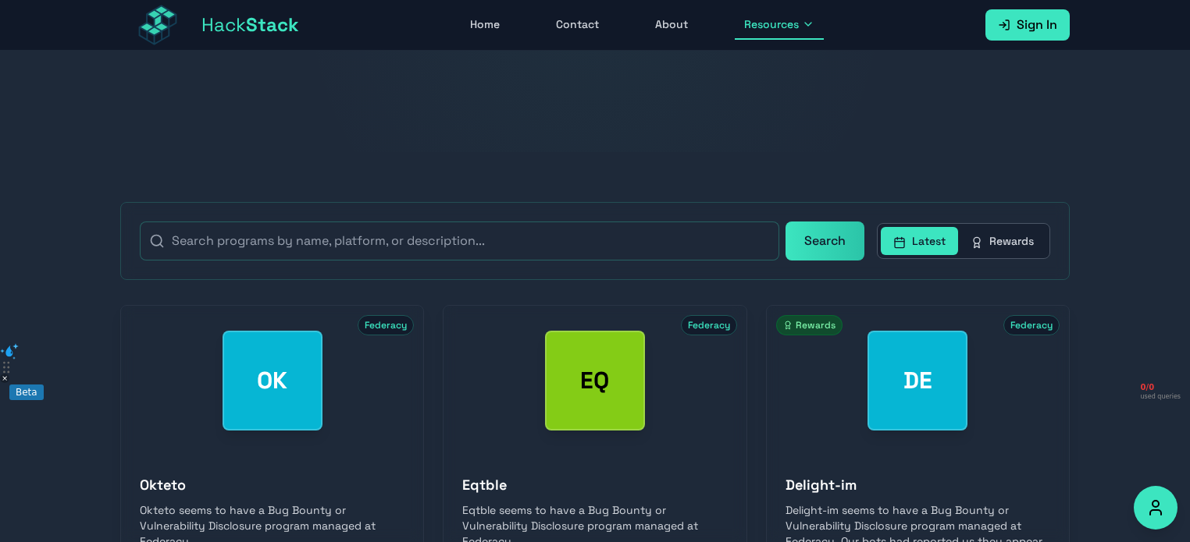
click at [984, 247] on button "Rewards" at bounding box center [1002, 241] width 88 height 28
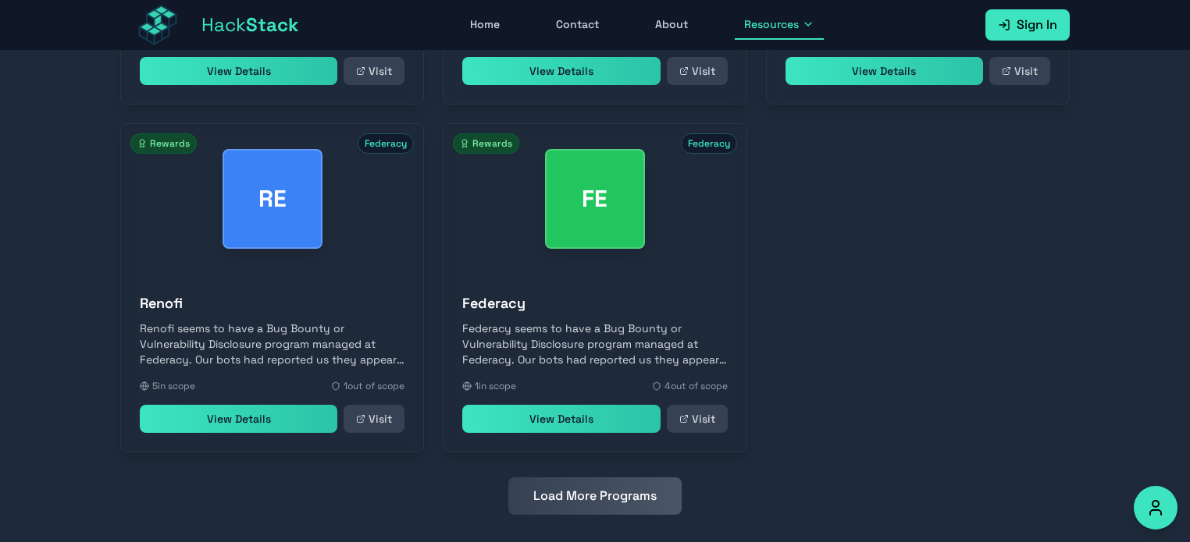
scroll to position [752, 0]
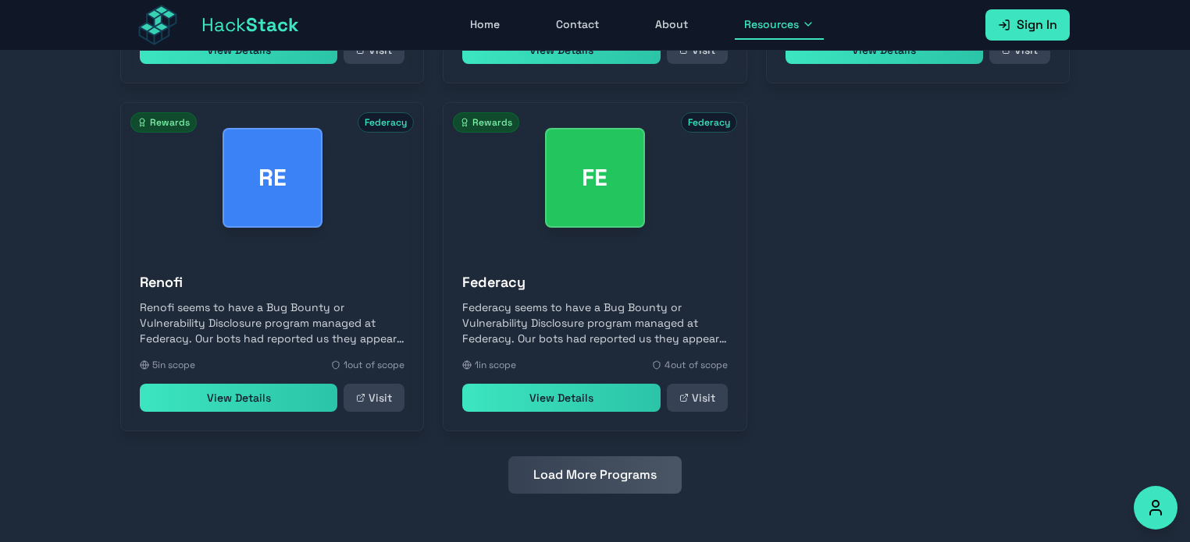
click at [606, 484] on button "Load More Programs" at bounding box center [594, 475] width 173 height 37
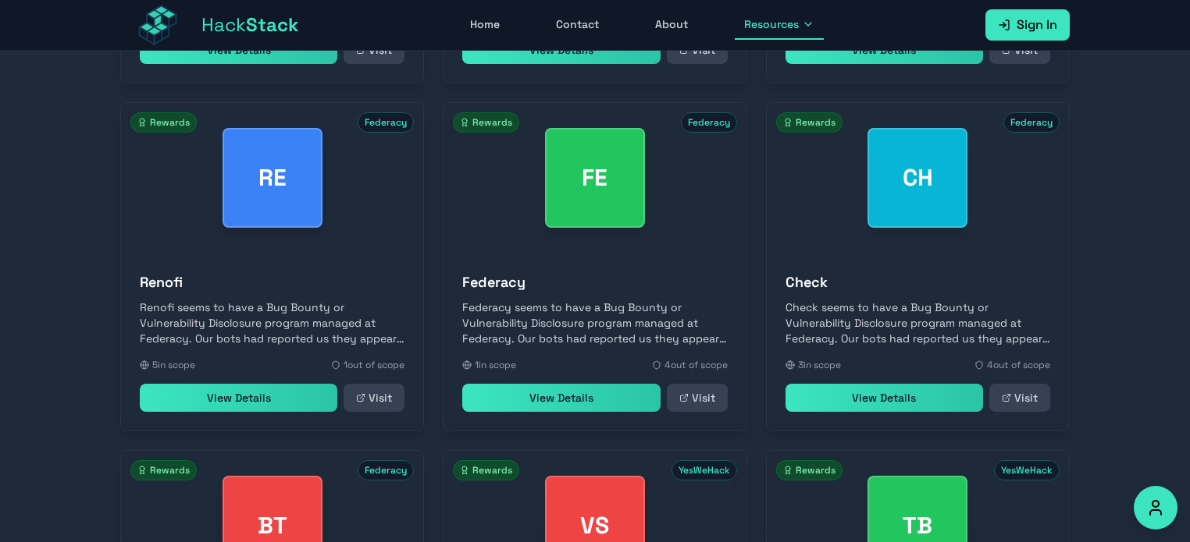
click at [306, 400] on link "View Details" at bounding box center [238, 398] width 197 height 28
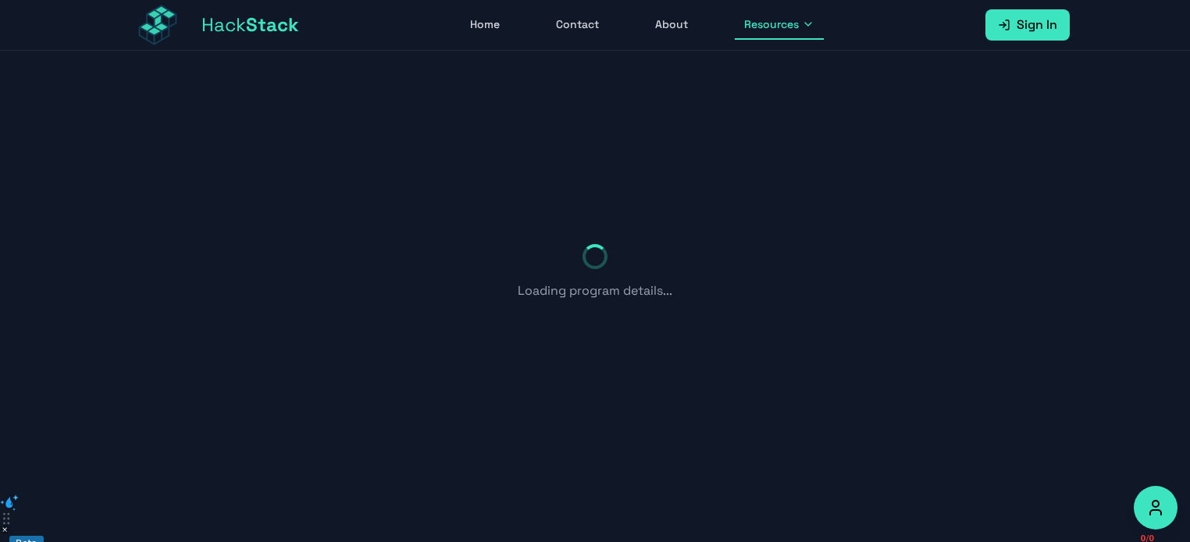
scroll to position [149, 0]
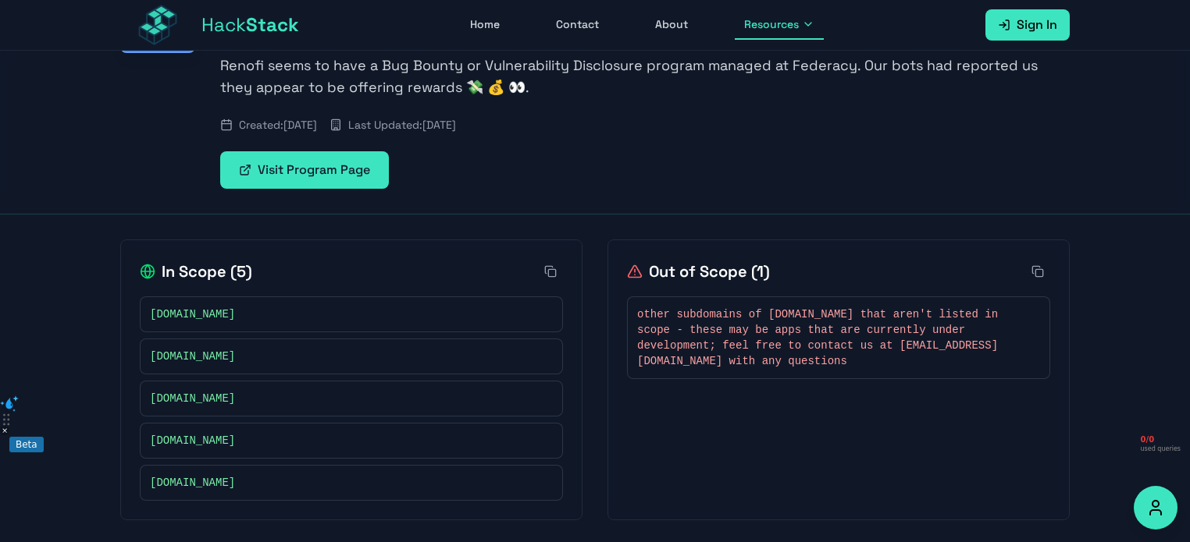
click at [173, 310] on span "renofi.com" at bounding box center [192, 315] width 85 height 16
click at [545, 312] on icon at bounding box center [544, 314] width 9 height 9
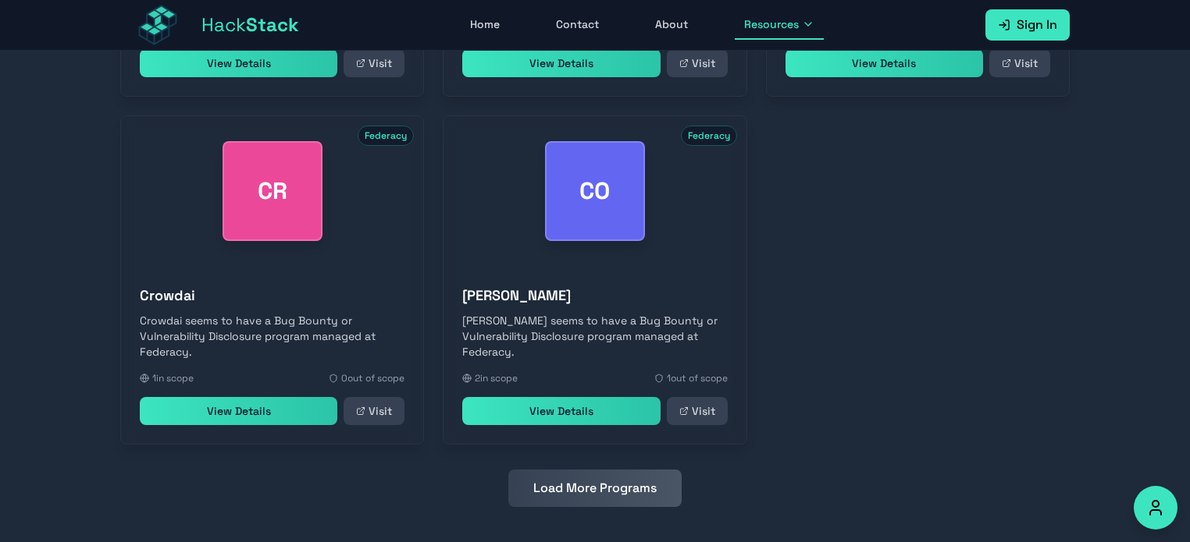
scroll to position [752, 0]
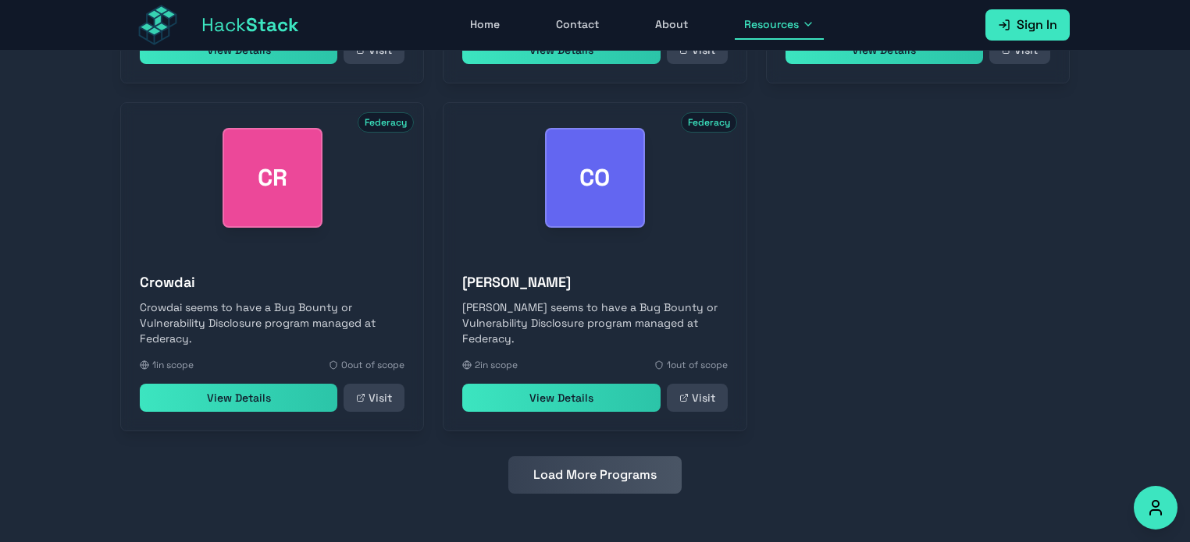
click at [557, 477] on button "Load More Programs" at bounding box center [594, 475] width 173 height 37
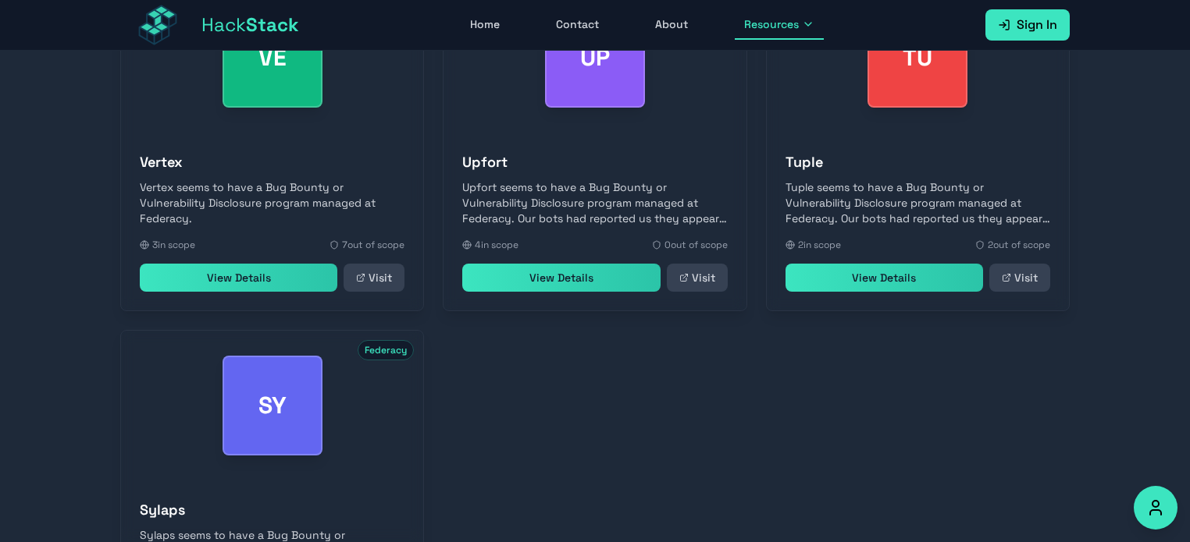
scroll to position [1143, 0]
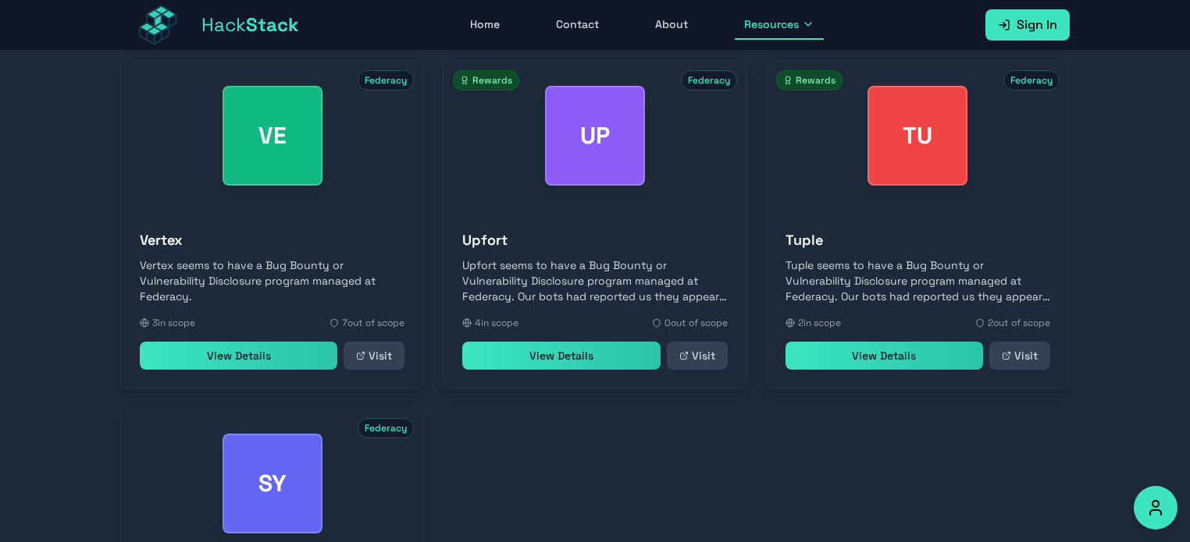
click at [870, 364] on link "View Details" at bounding box center [883, 356] width 197 height 28
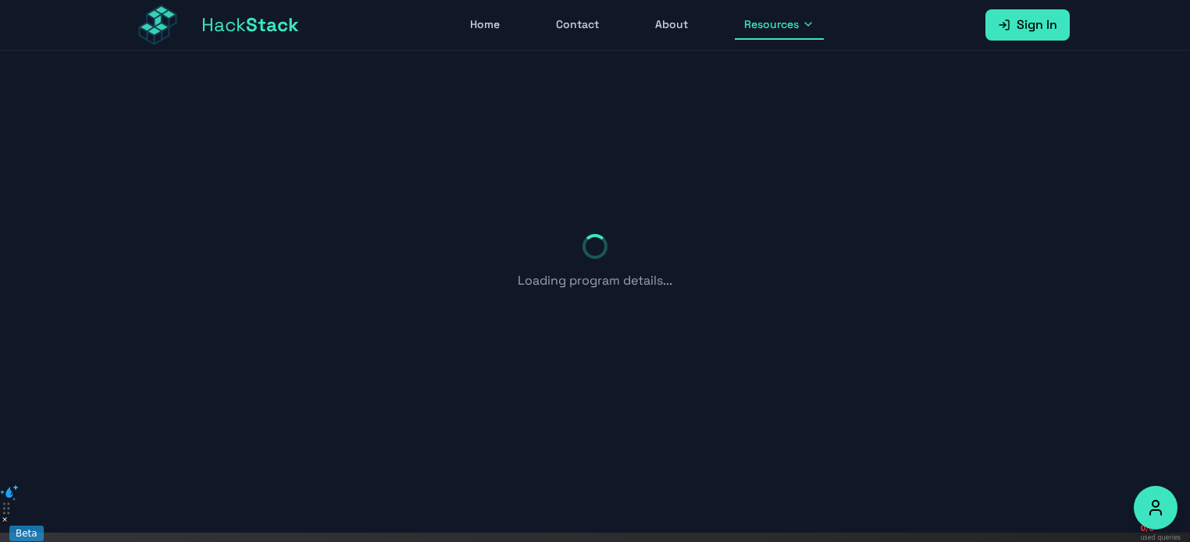
scroll to position [50, 0]
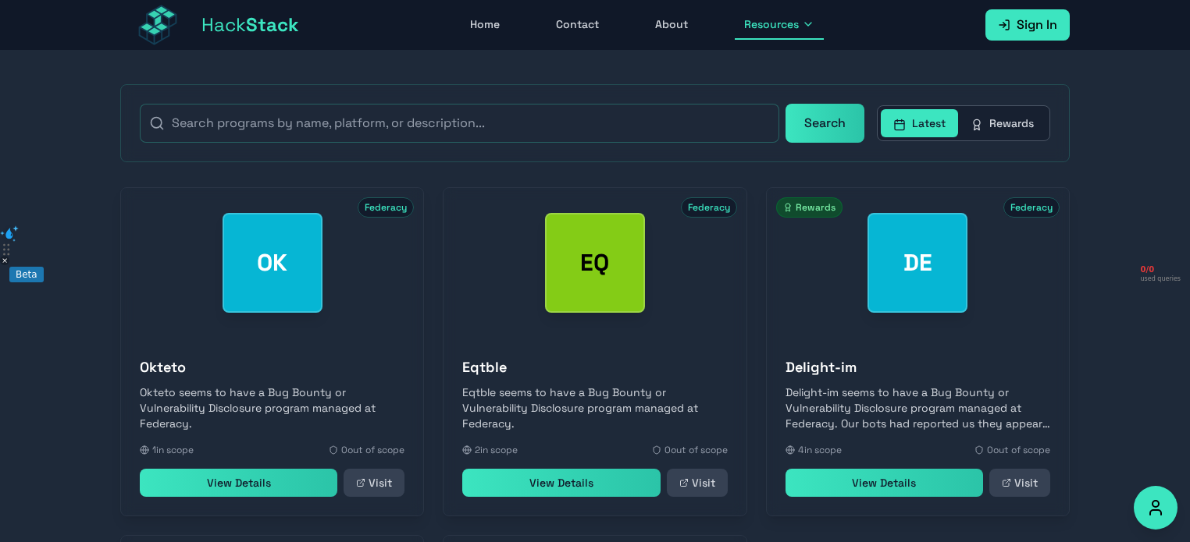
scroll to position [206, 0]
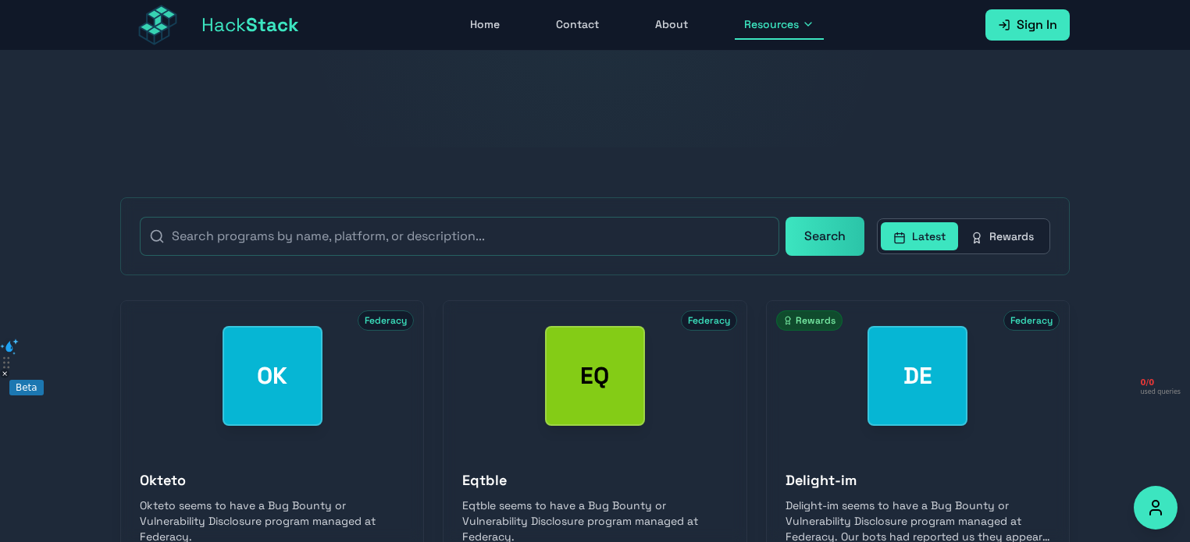
click at [980, 233] on icon at bounding box center [976, 238] width 12 height 12
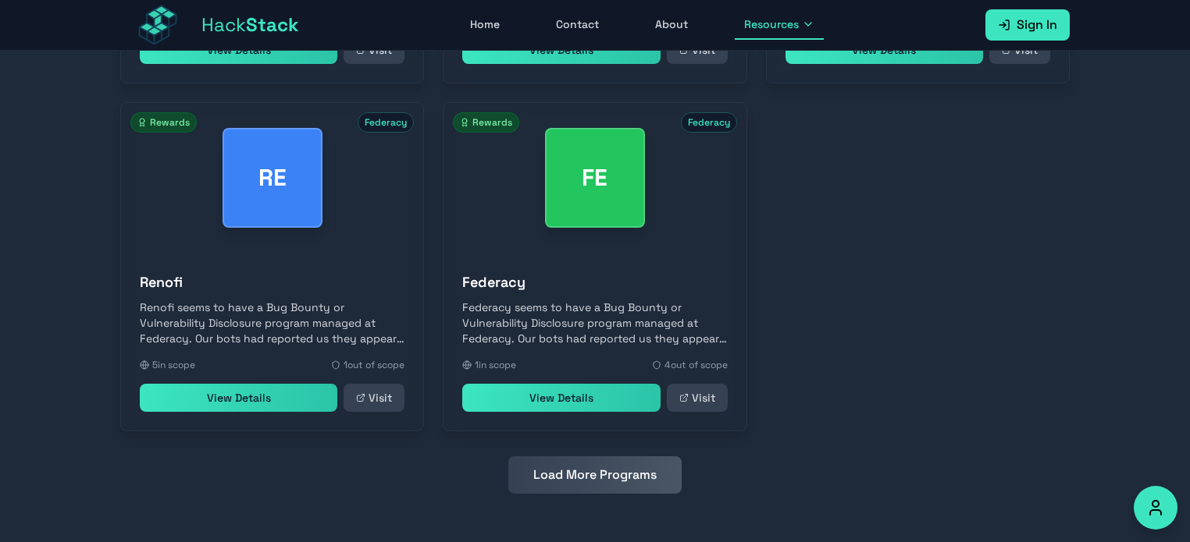
click at [643, 457] on button "Load More Programs" at bounding box center [594, 475] width 173 height 37
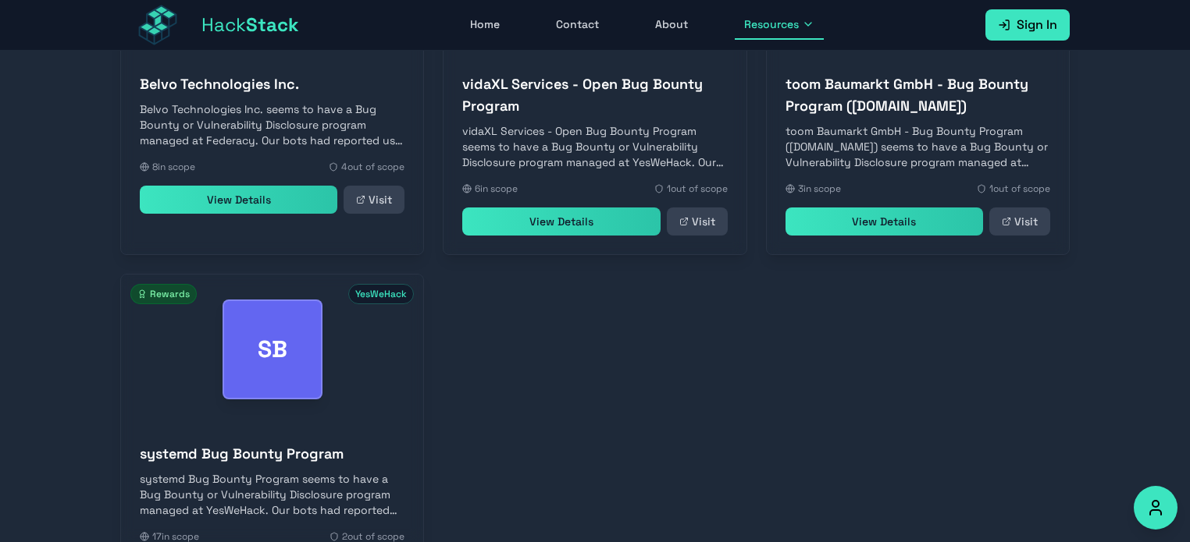
scroll to position [1470, 0]
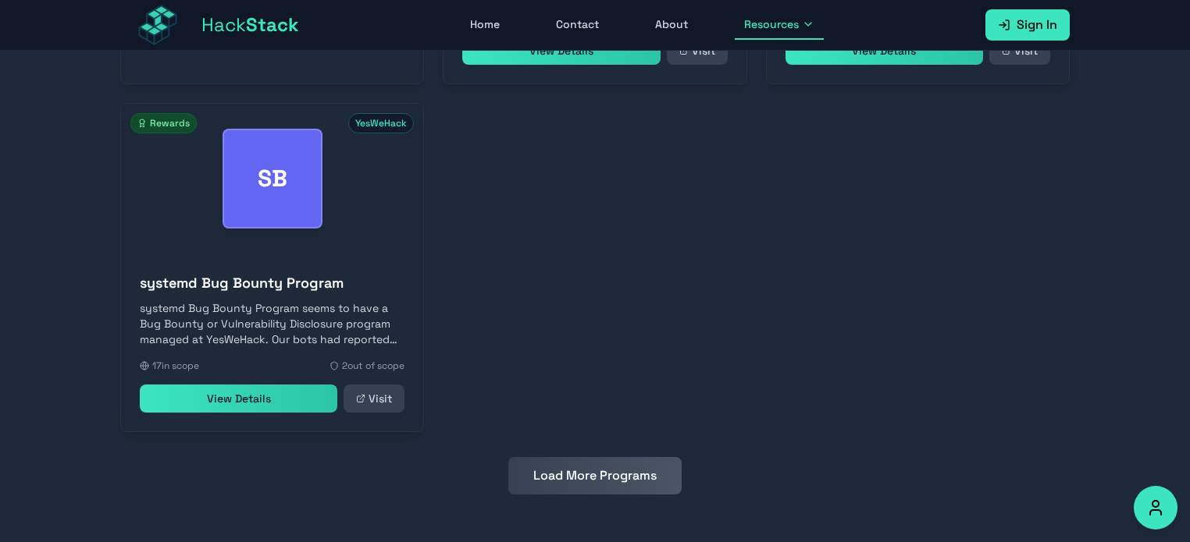
click at [643, 457] on button "Load More Programs" at bounding box center [594, 475] width 173 height 37
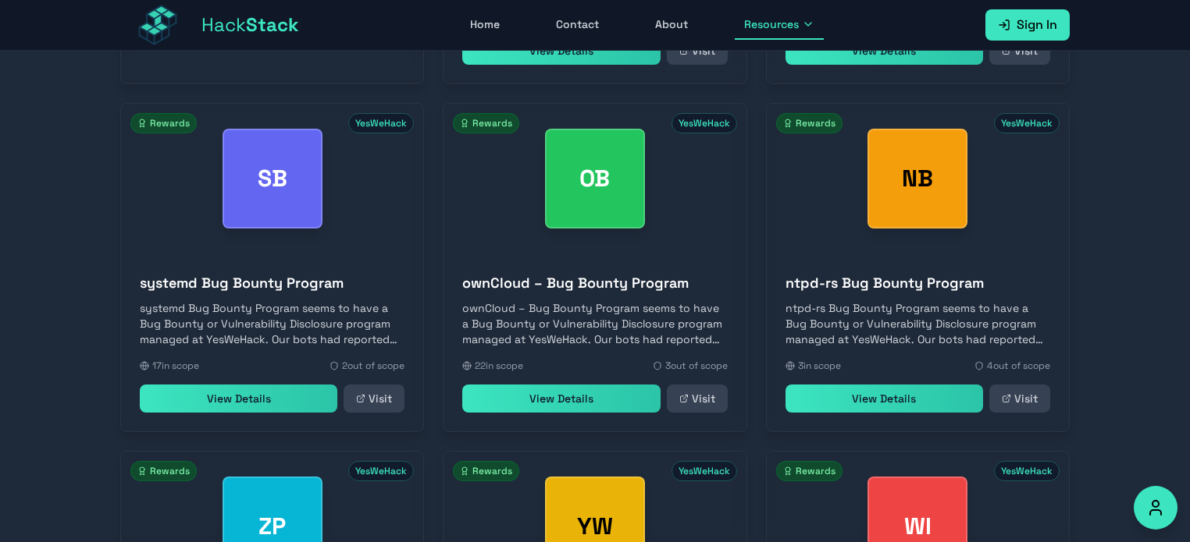
scroll to position [1839, 0]
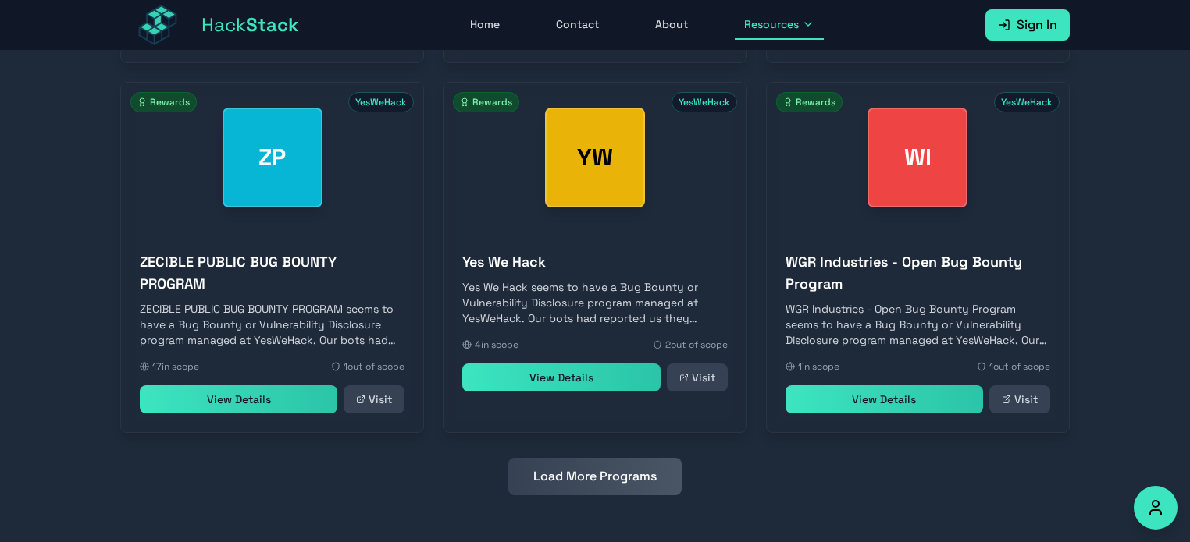
click at [641, 461] on button "Load More Programs" at bounding box center [594, 476] width 173 height 37
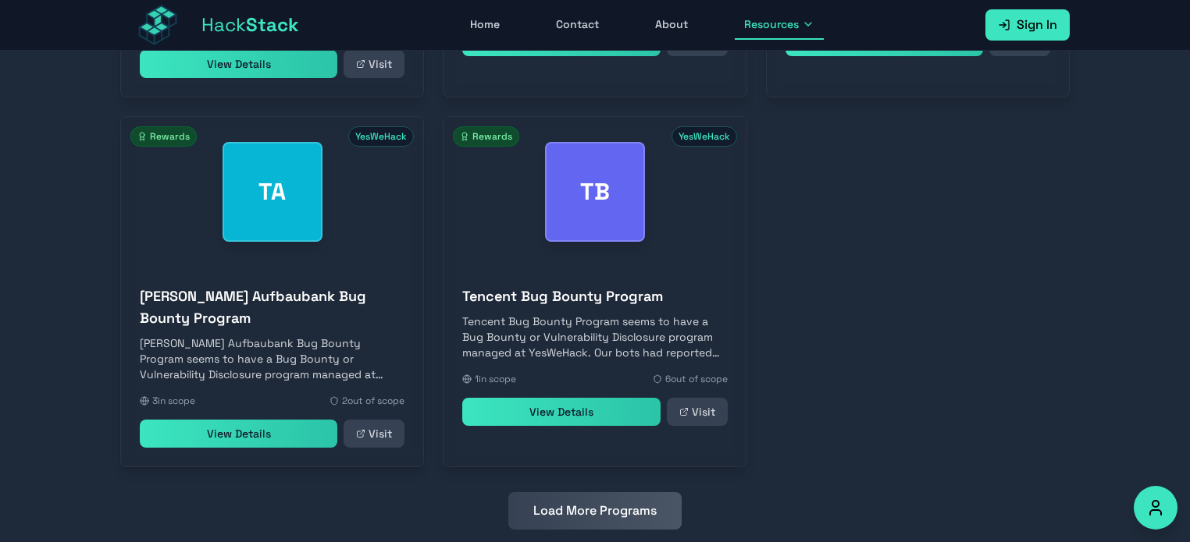
scroll to position [2579, 0]
